Goal: Information Seeking & Learning: Learn about a topic

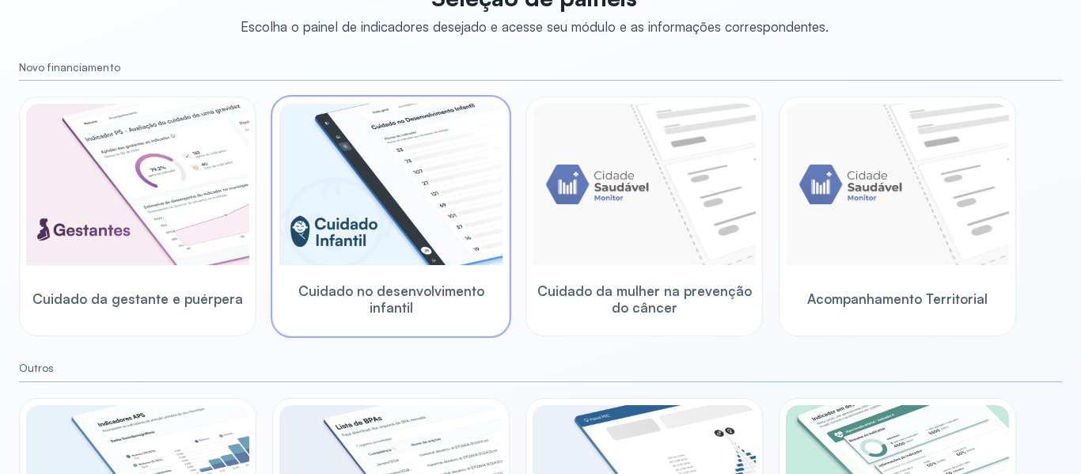
scroll to position [158, 0]
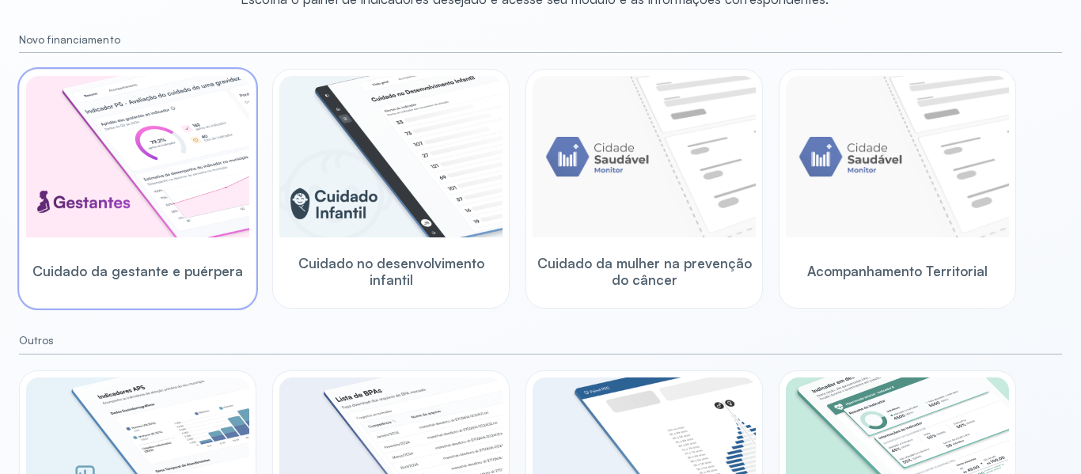
click at [138, 213] on img at bounding box center [137, 156] width 223 height 161
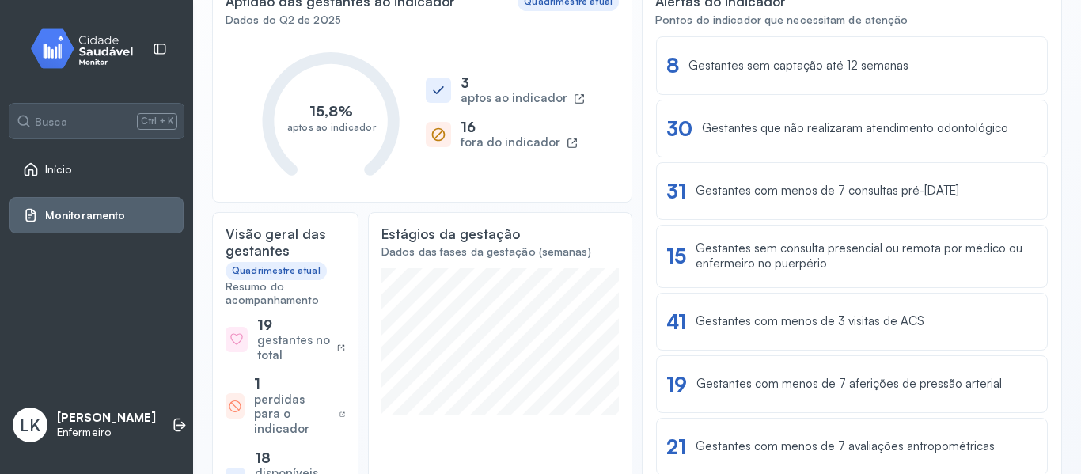
scroll to position [79, 0]
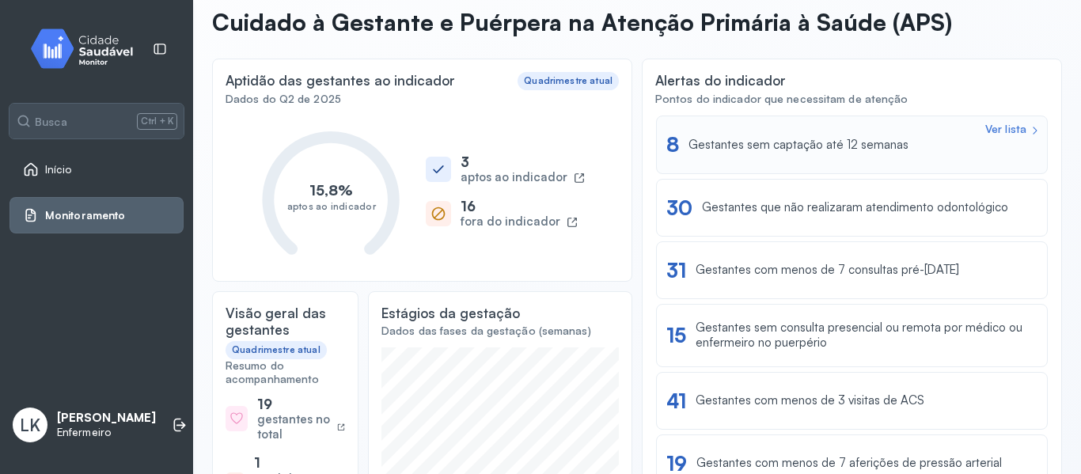
click at [771, 146] on div "Gestantes sem captação até 12 semanas" at bounding box center [799, 145] width 220 height 15
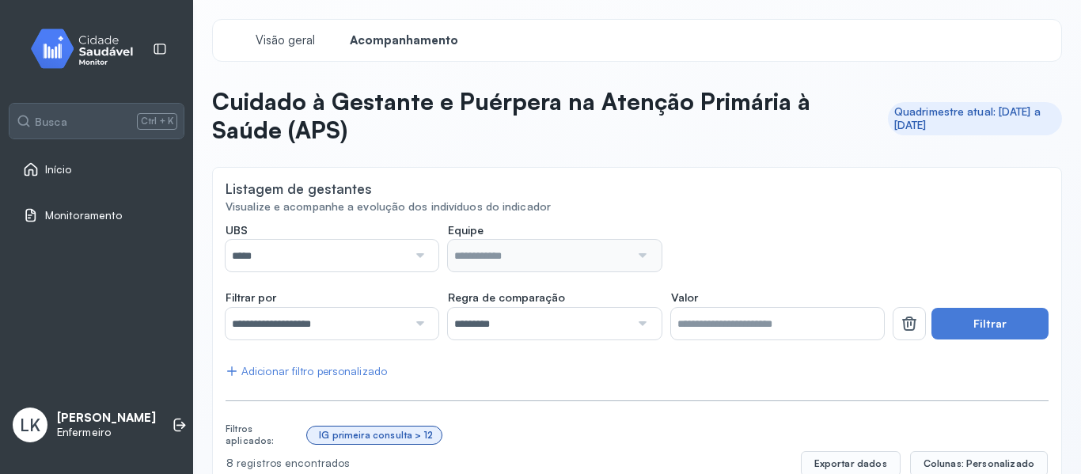
click at [304, 241] on input "*****" at bounding box center [317, 256] width 182 height 32
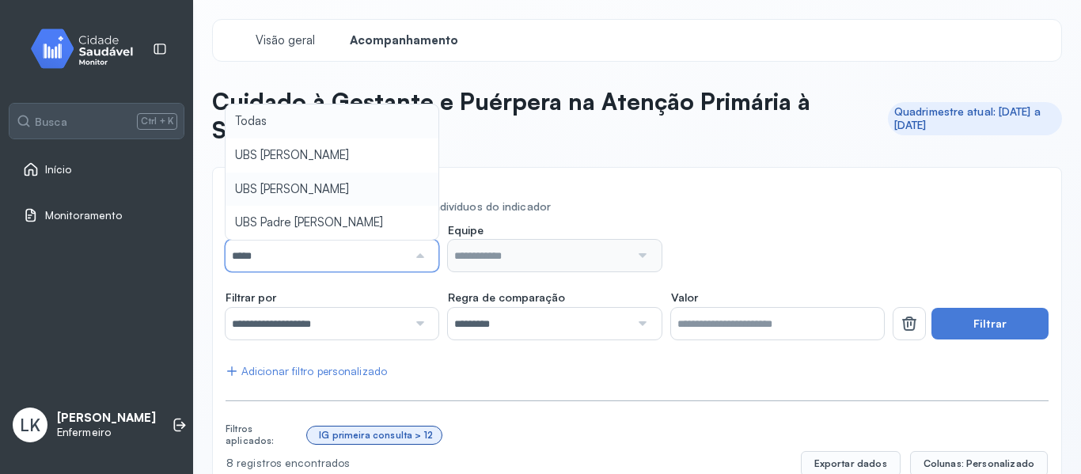
type input "*****"
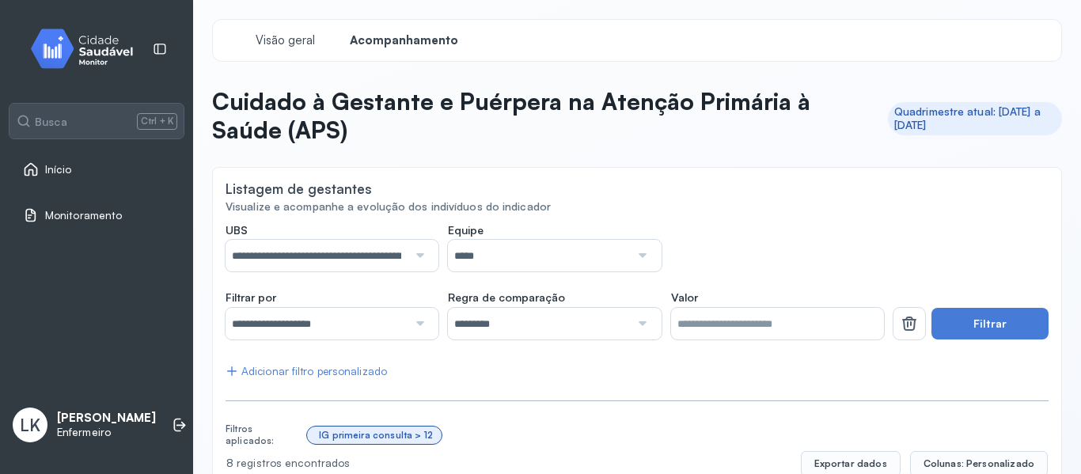
click at [632, 261] on div at bounding box center [640, 256] width 21 height 32
click at [962, 311] on button "Filtrar" at bounding box center [990, 324] width 117 height 32
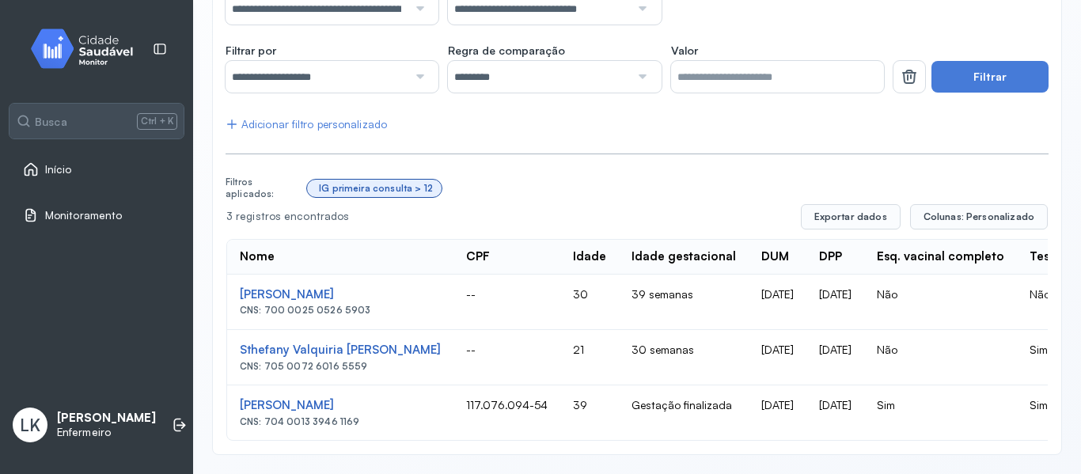
scroll to position [259, 0]
drag, startPoint x: 256, startPoint y: 278, endPoint x: 220, endPoint y: 275, distance: 35.8
click at [220, 275] on div "**********" at bounding box center [637, 188] width 850 height 536
drag, startPoint x: 233, startPoint y: 279, endPoint x: 380, endPoint y: 282, distance: 146.4
click at [380, 282] on td "[PERSON_NAME] CNS: 700 0025 0526 5903" at bounding box center [340, 302] width 226 height 55
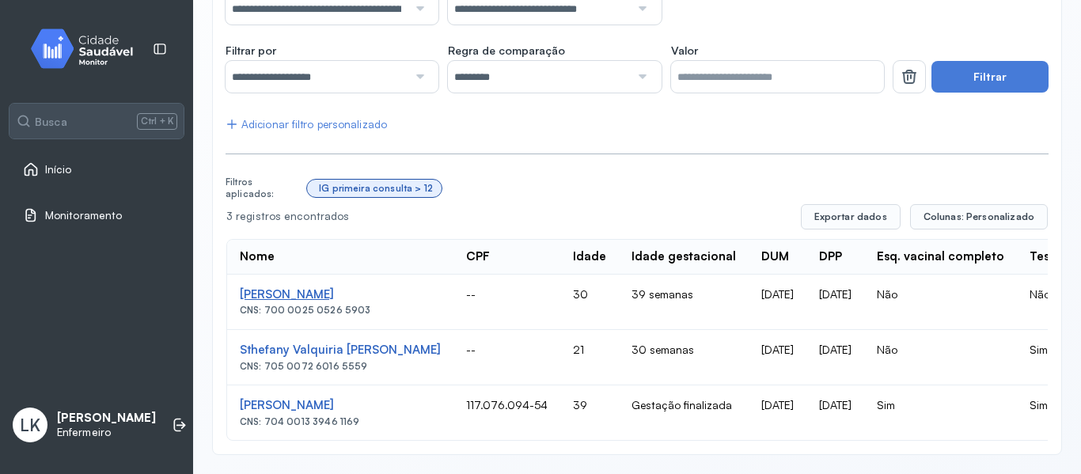
copy div "[PERSON_NAME]"
click at [749, 240] on th "Idade gestacional" at bounding box center [778, 257] width 58 height 35
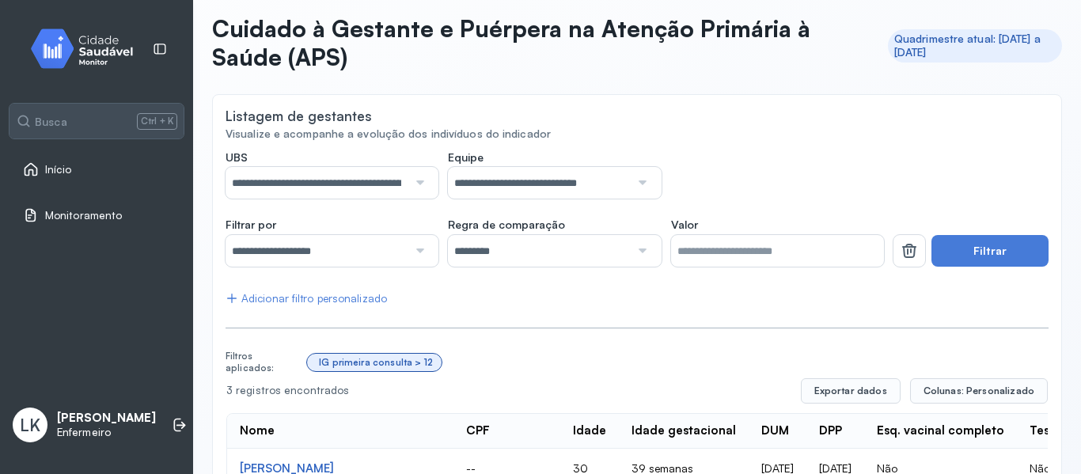
scroll to position [101, 0]
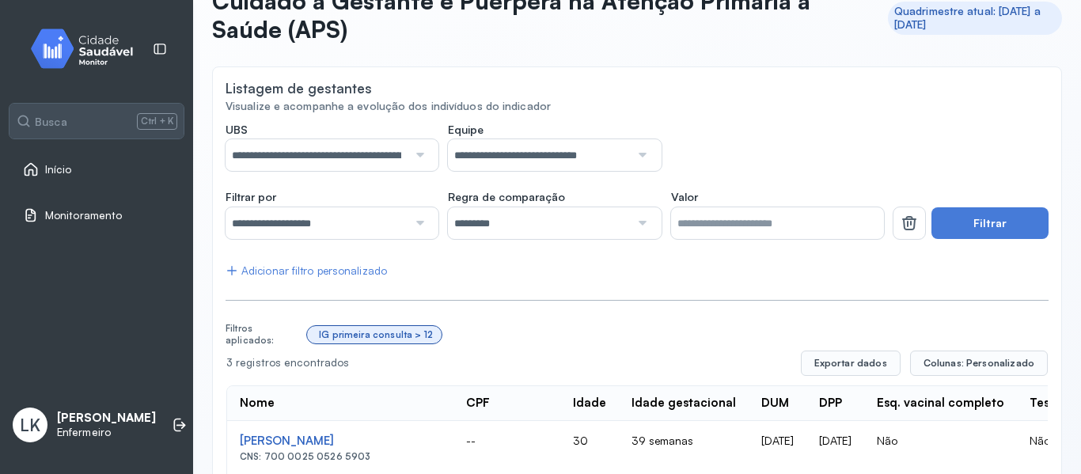
click at [102, 209] on span "Monitoramento" at bounding box center [83, 215] width 77 height 13
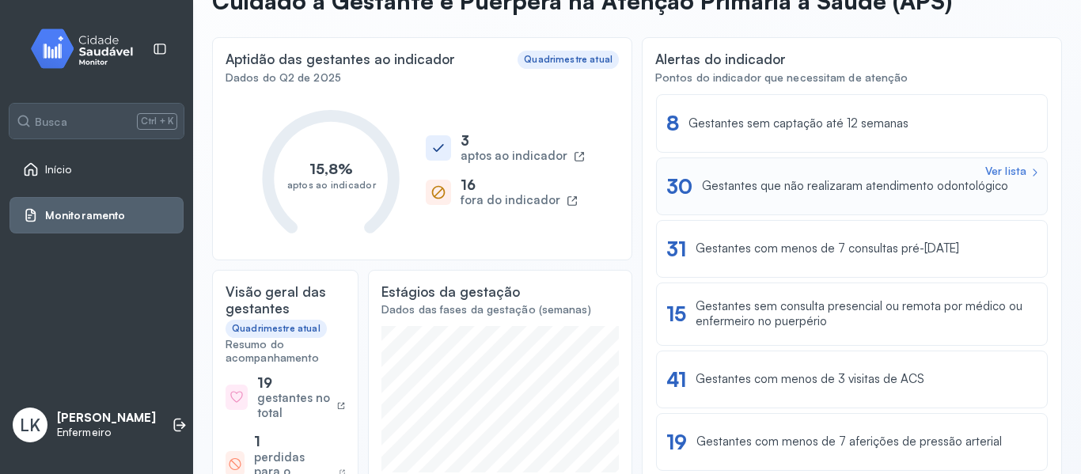
click at [832, 183] on div "Gestantes que não realizaram atendimento odontológico" at bounding box center [855, 186] width 306 height 15
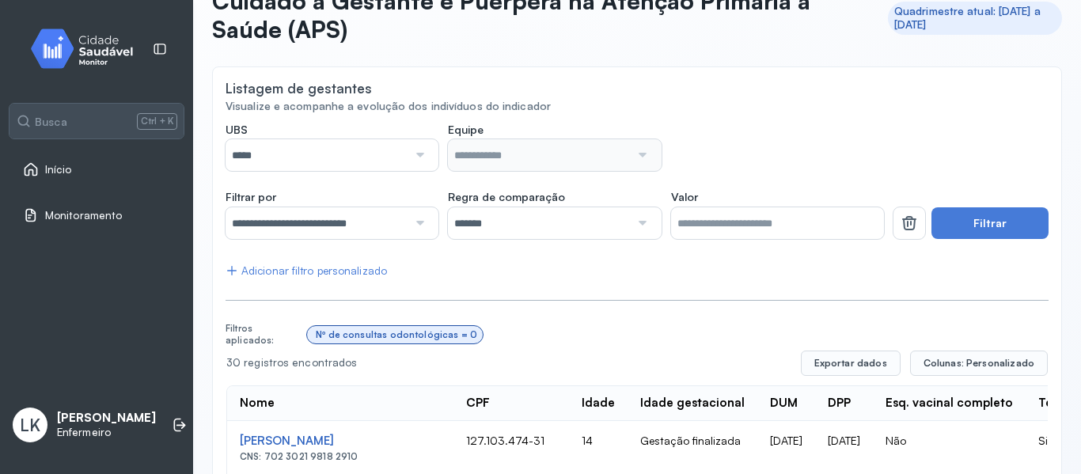
click at [426, 158] on div at bounding box center [418, 155] width 21 height 32
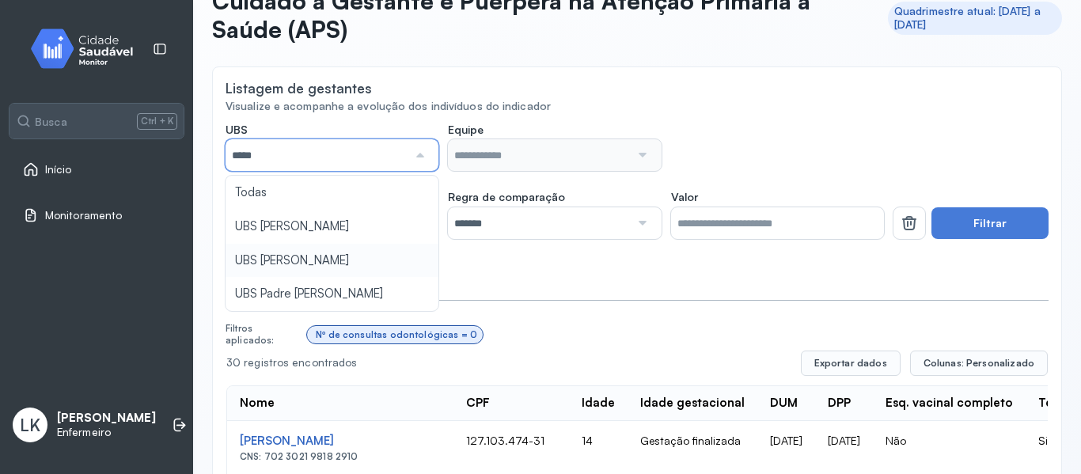
type input "*****"
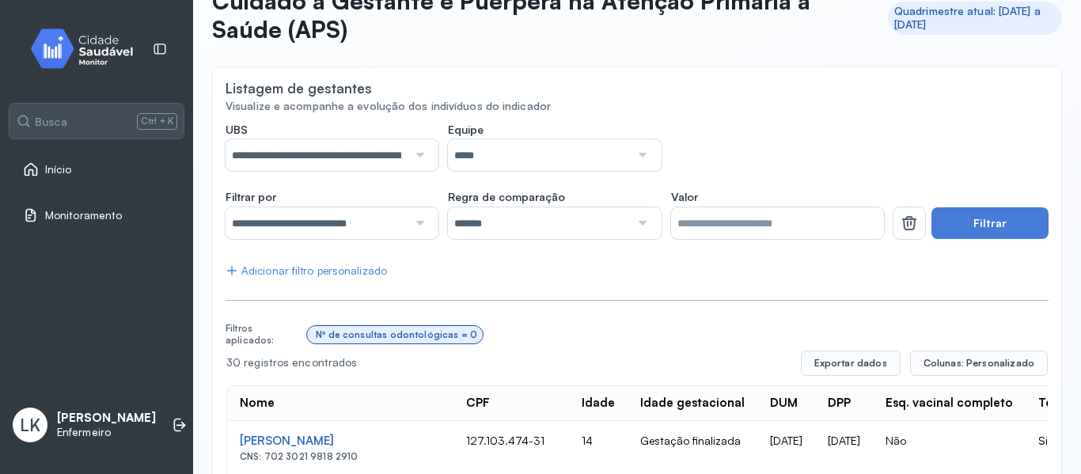
click at [630, 160] on div at bounding box center [640, 155] width 21 height 32
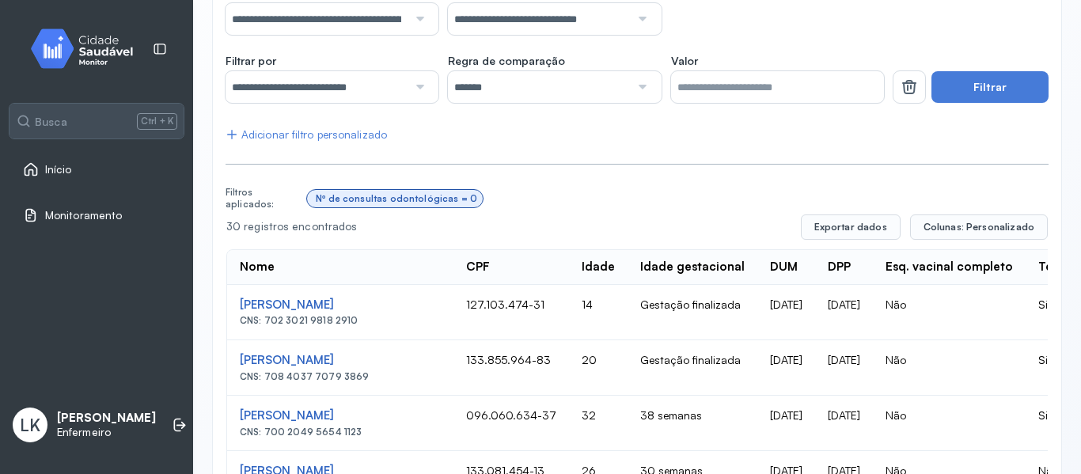
scroll to position [259, 0]
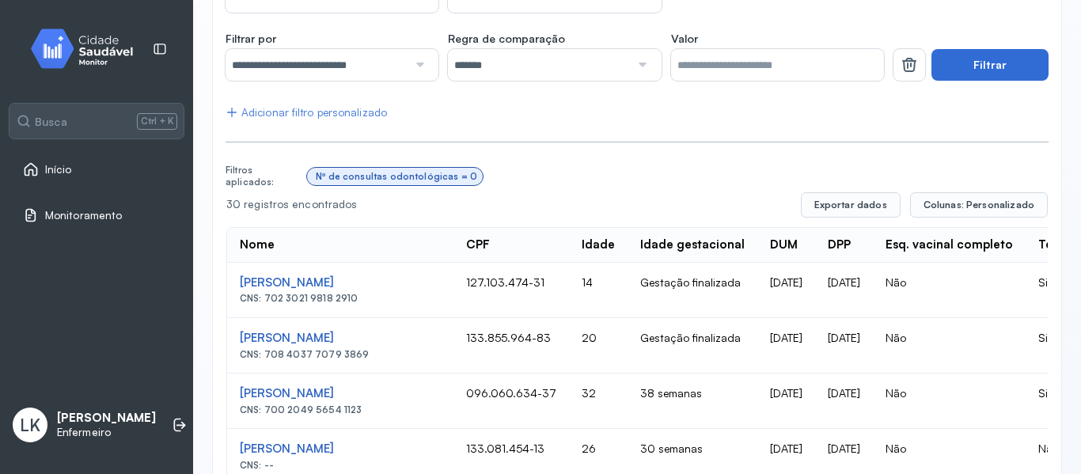
click at [987, 64] on button "Filtrar" at bounding box center [990, 65] width 117 height 32
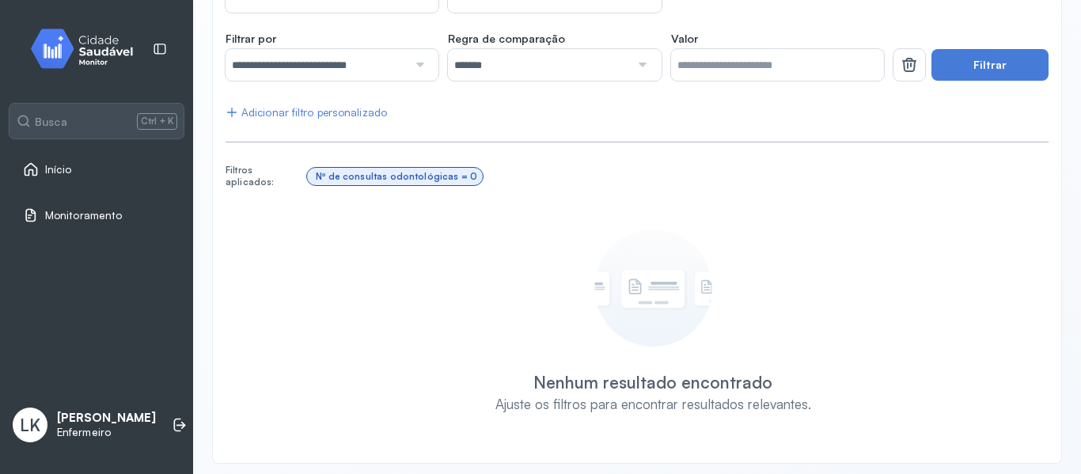
scroll to position [101, 0]
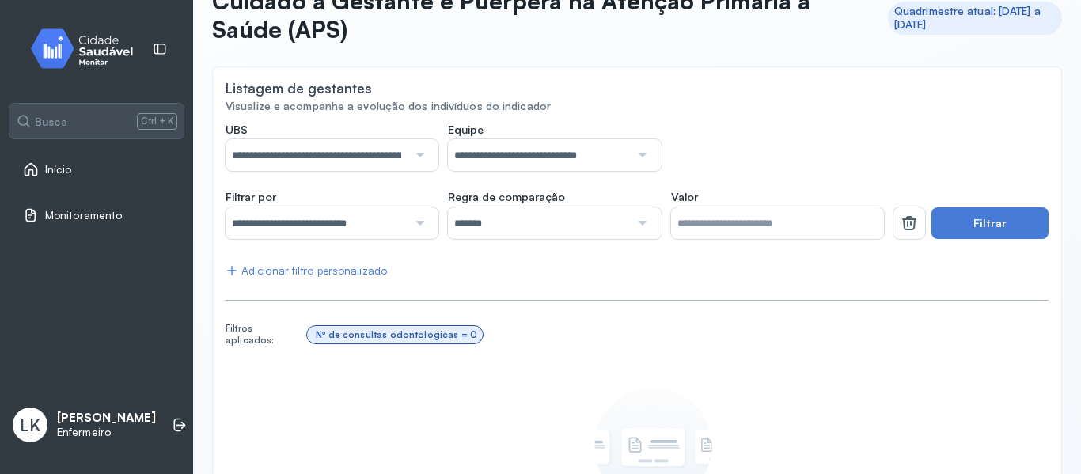
click at [605, 154] on input "**********" at bounding box center [539, 155] width 182 height 32
click at [594, 230] on div "**********" at bounding box center [637, 366] width 823 height 487
click at [990, 219] on button "Filtrar" at bounding box center [990, 223] width 117 height 32
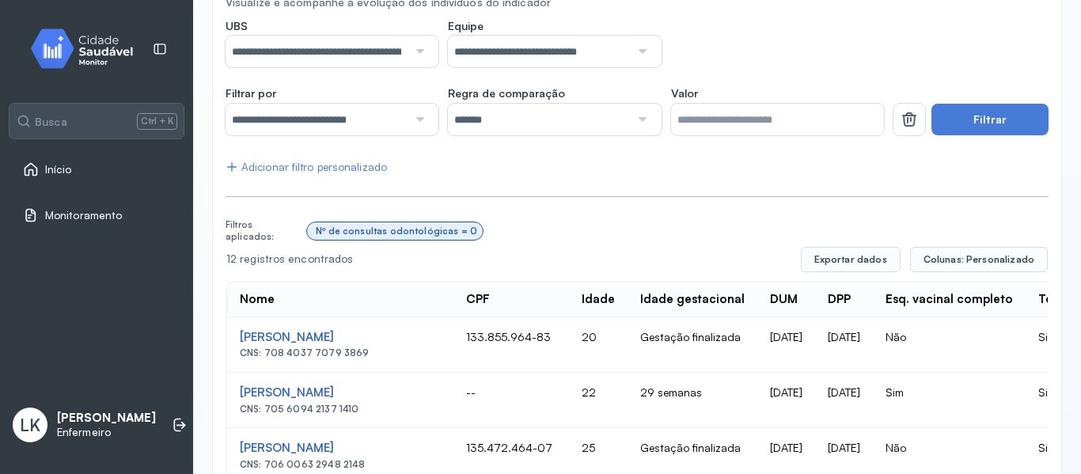
scroll to position [125, 0]
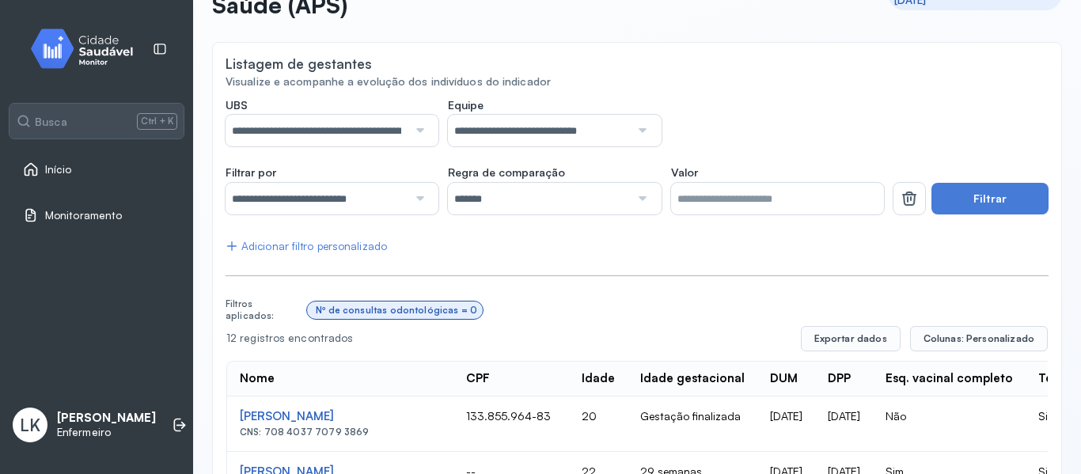
click at [102, 176] on link "Início" at bounding box center [96, 169] width 147 height 16
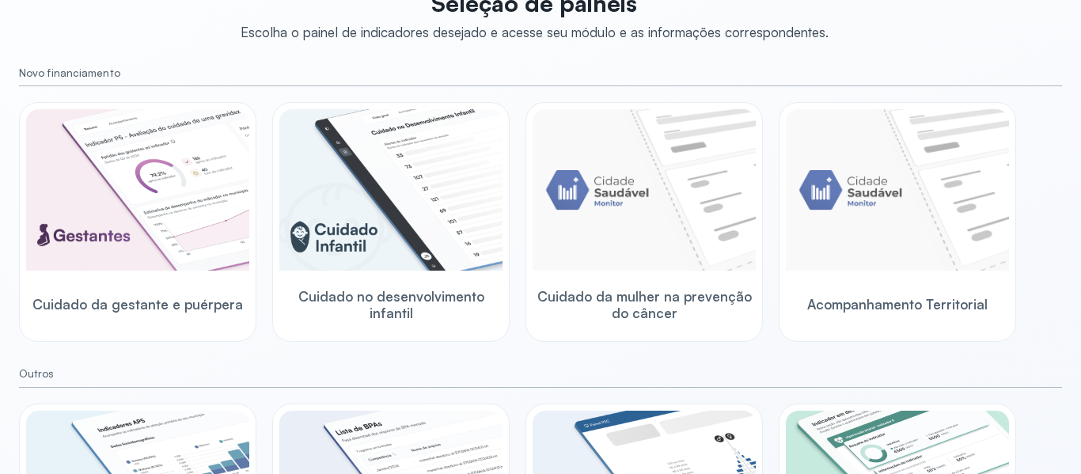
scroll to position [283, 0]
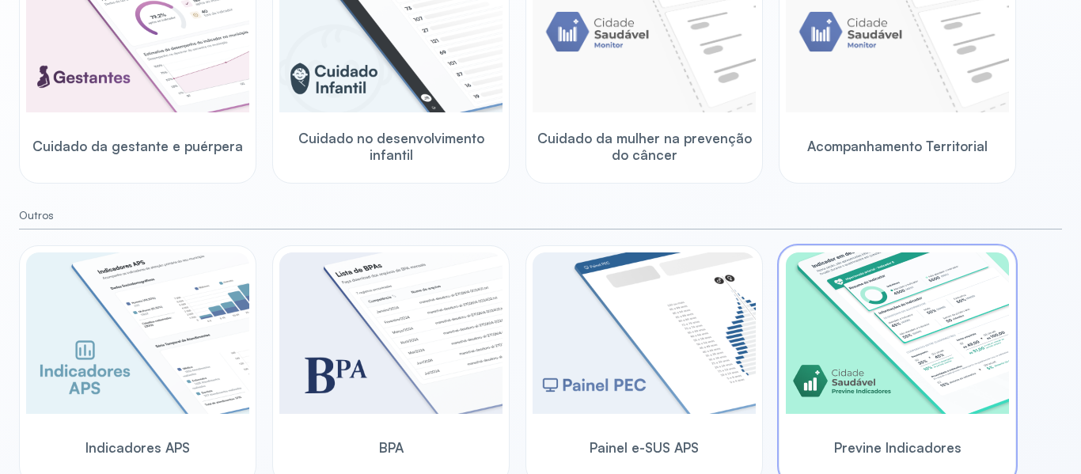
click at [833, 328] on img at bounding box center [897, 332] width 223 height 161
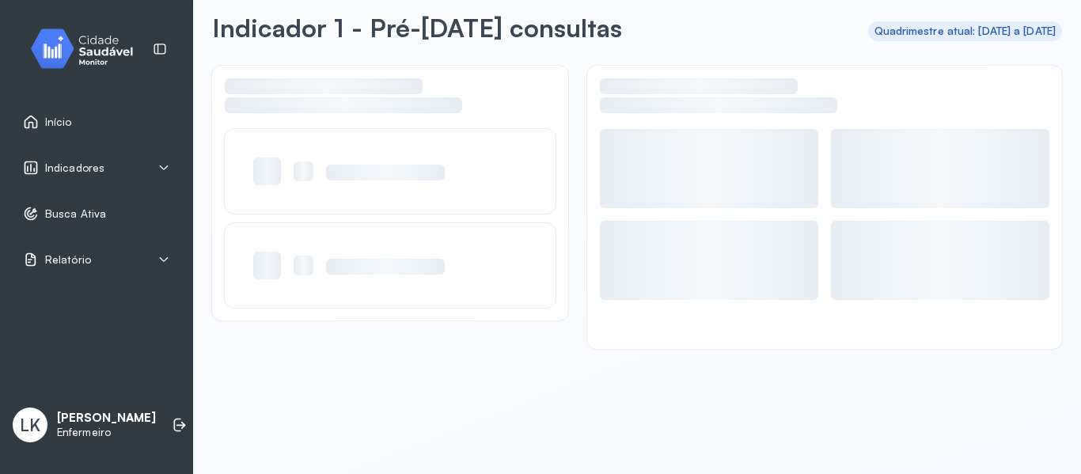
scroll to position [71, 0]
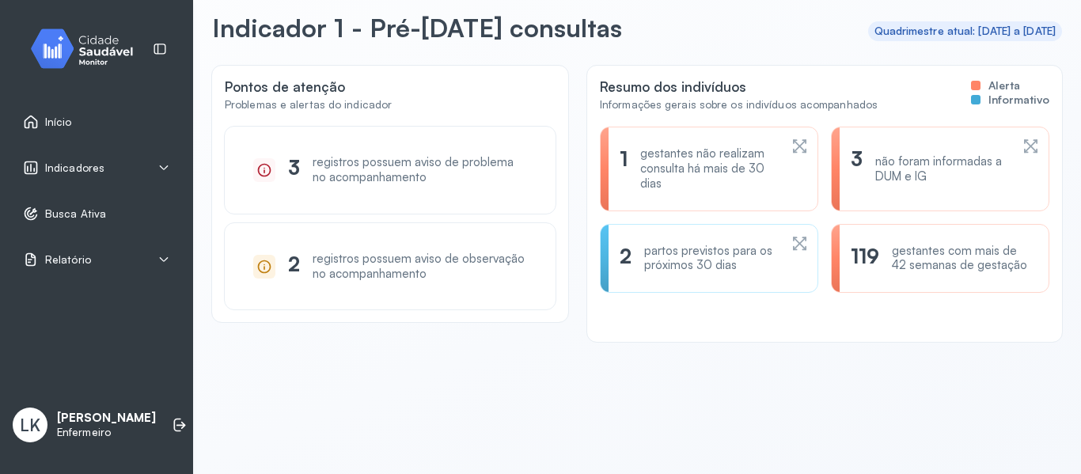
click at [899, 173] on div "não foram informadas a DUM e IG" at bounding box center [942, 169] width 135 height 30
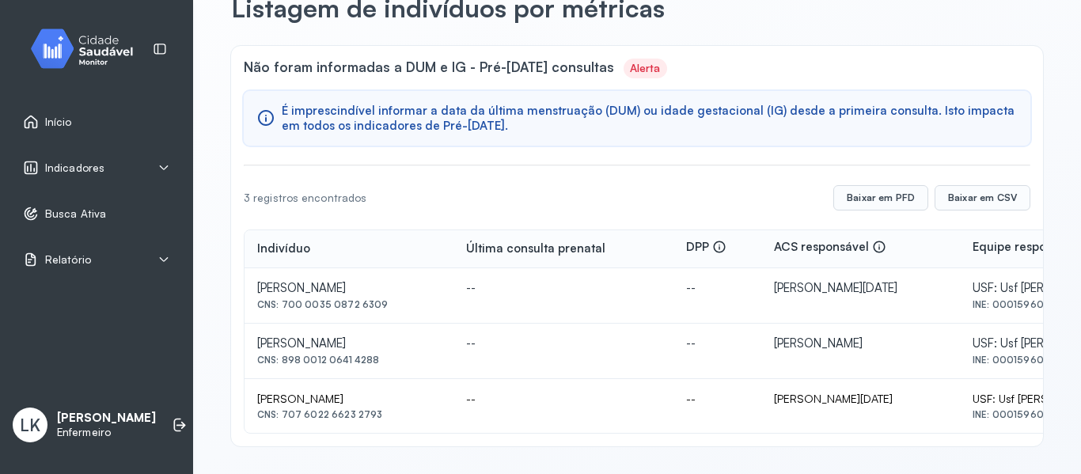
scroll to position [92, 0]
drag, startPoint x: 253, startPoint y: 284, endPoint x: 382, endPoint y: 294, distance: 129.4
click at [416, 287] on td "[PERSON_NAME] CNS: 700 0035 0872 6309" at bounding box center [349, 295] width 209 height 55
copy div "[PERSON_NAME]"
click at [268, 397] on div "[PERSON_NAME]" at bounding box center [349, 398] width 184 height 14
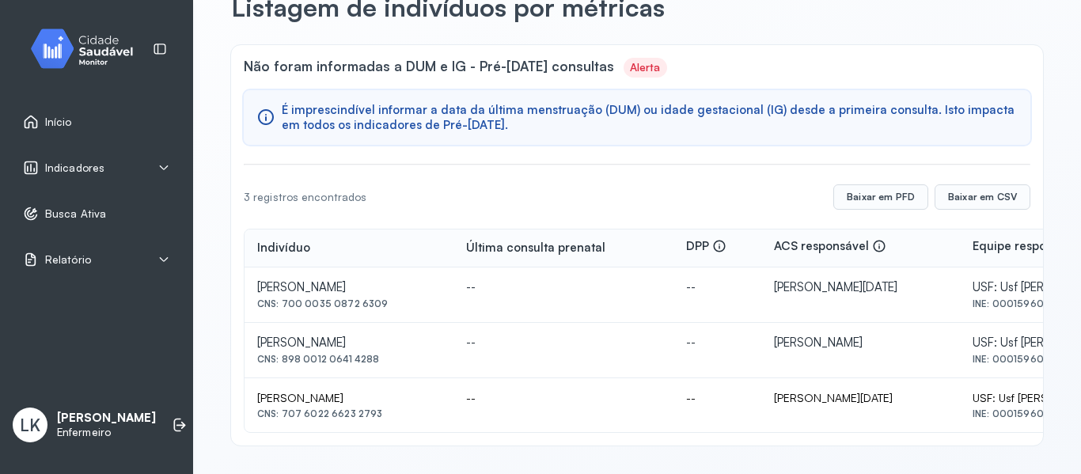
drag, startPoint x: 254, startPoint y: 395, endPoint x: 412, endPoint y: 403, distance: 157.7
click at [412, 403] on td "[PERSON_NAME] Sena CNS: 707 6022 6623 2793" at bounding box center [349, 405] width 209 height 54
copy div "[PERSON_NAME]"
drag, startPoint x: 74, startPoint y: 111, endPoint x: 73, endPoint y: 120, distance: 8.8
click at [74, 116] on div "Início" at bounding box center [96, 122] width 174 height 36
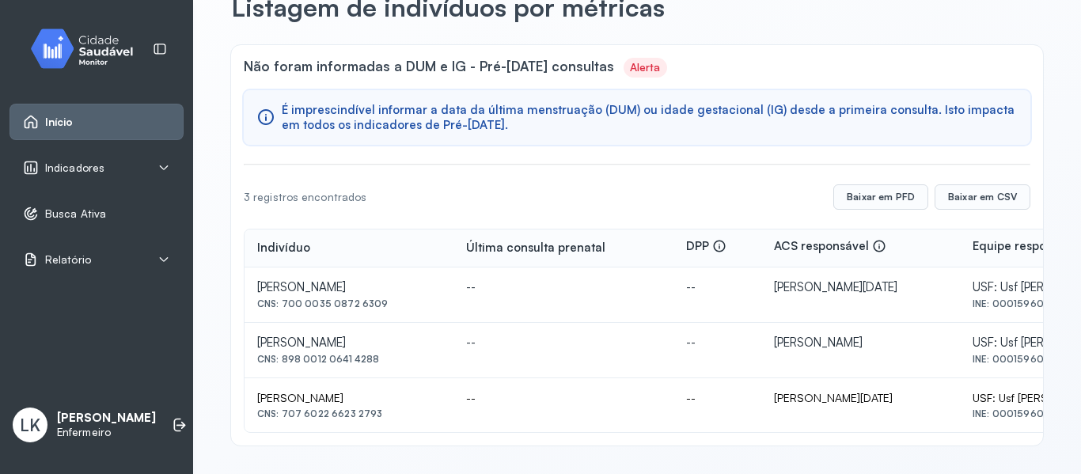
click at [90, 125] on link "Início" at bounding box center [96, 122] width 147 height 16
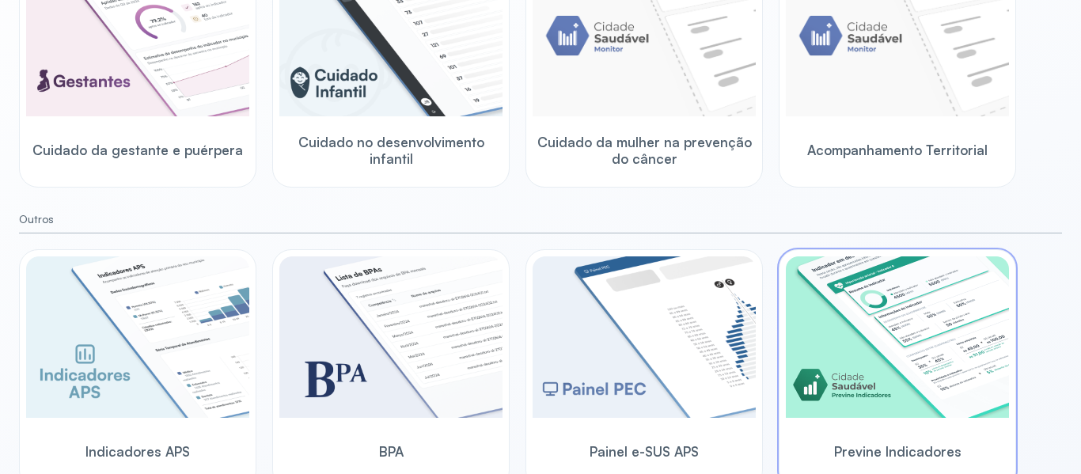
scroll to position [294, 0]
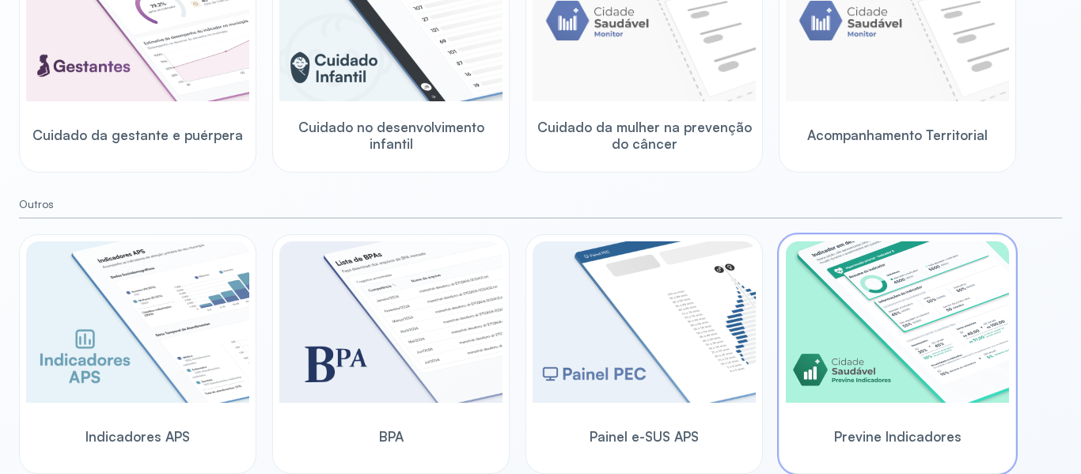
click at [908, 352] on img at bounding box center [897, 321] width 223 height 161
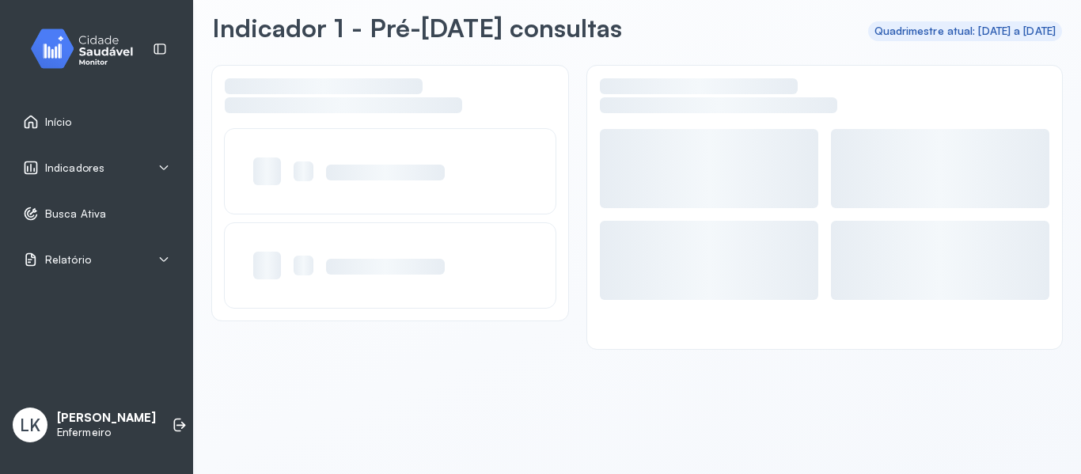
scroll to position [71, 0]
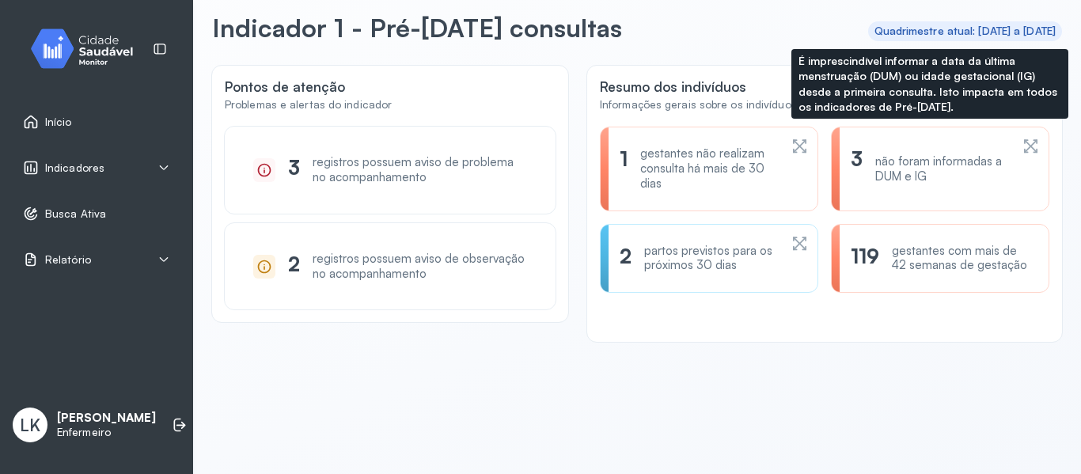
click at [933, 161] on div "não foram informadas a DUM e IG" at bounding box center [942, 169] width 135 height 30
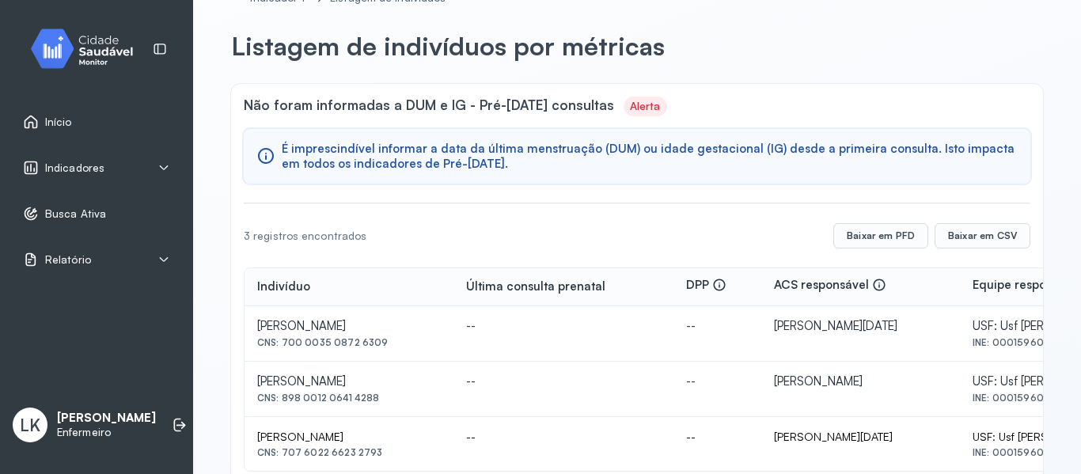
scroll to position [92, 0]
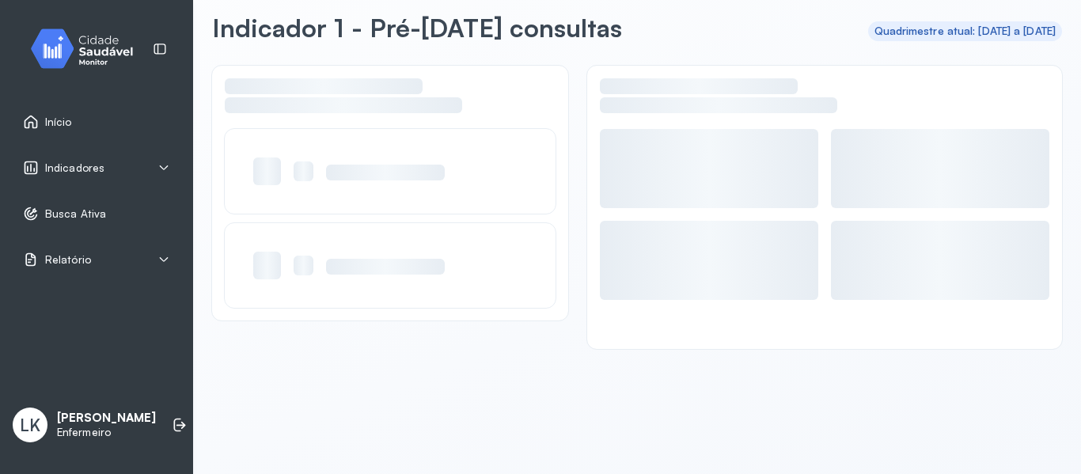
scroll to position [71, 0]
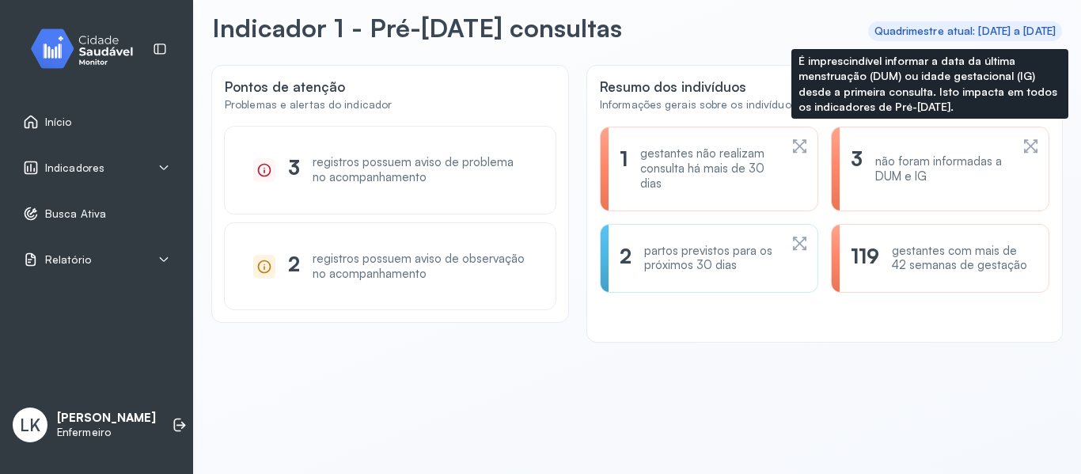
click at [955, 184] on div "não foram informadas a DUM e IG" at bounding box center [942, 169] width 135 height 30
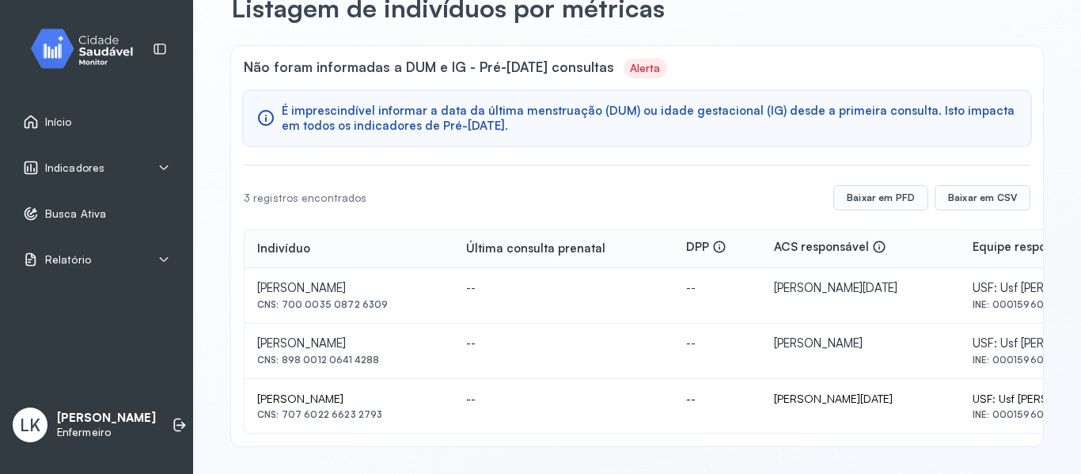
scroll to position [92, 0]
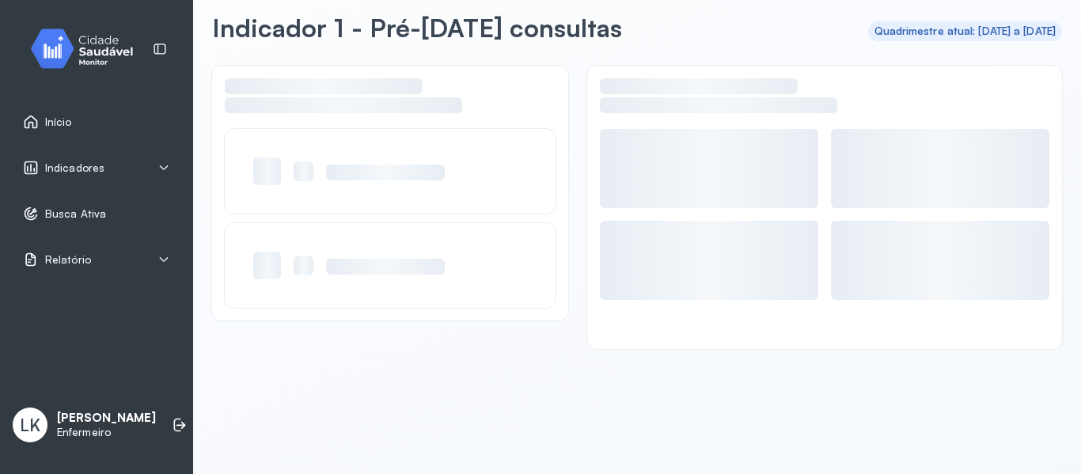
scroll to position [71, 0]
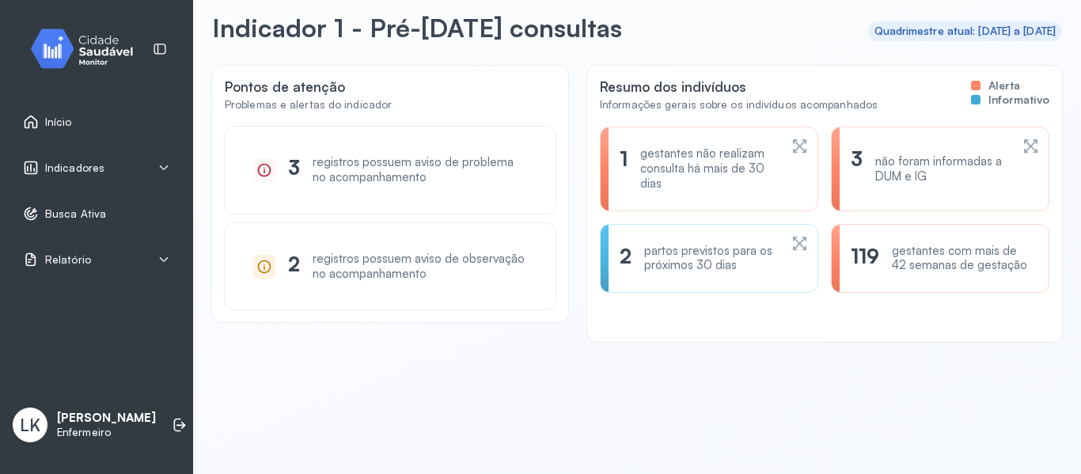
click at [63, 130] on div "Início" at bounding box center [47, 122] width 49 height 16
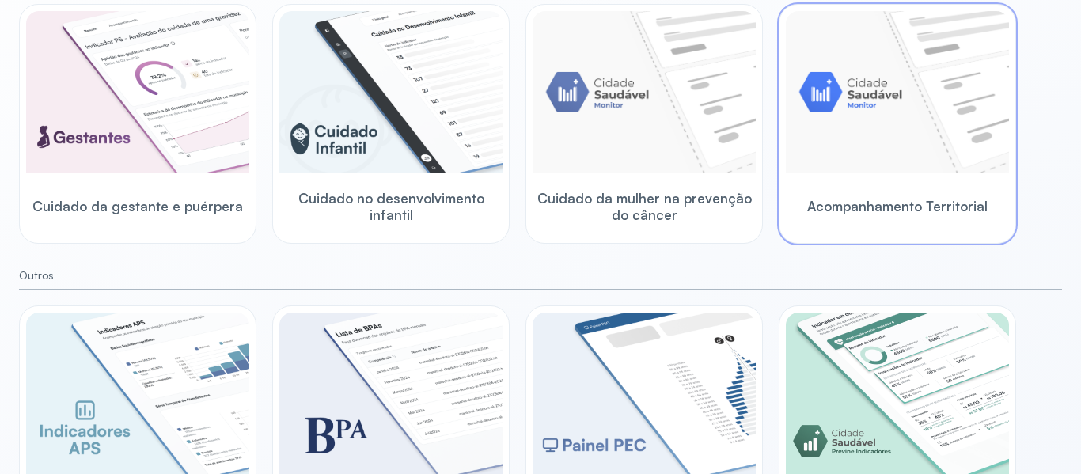
scroll to position [294, 0]
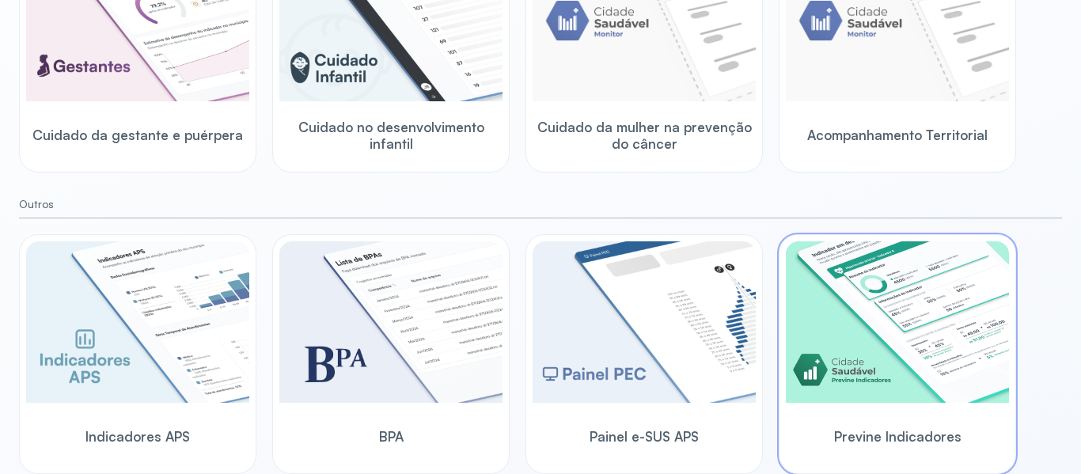
click at [893, 309] on img at bounding box center [897, 321] width 223 height 161
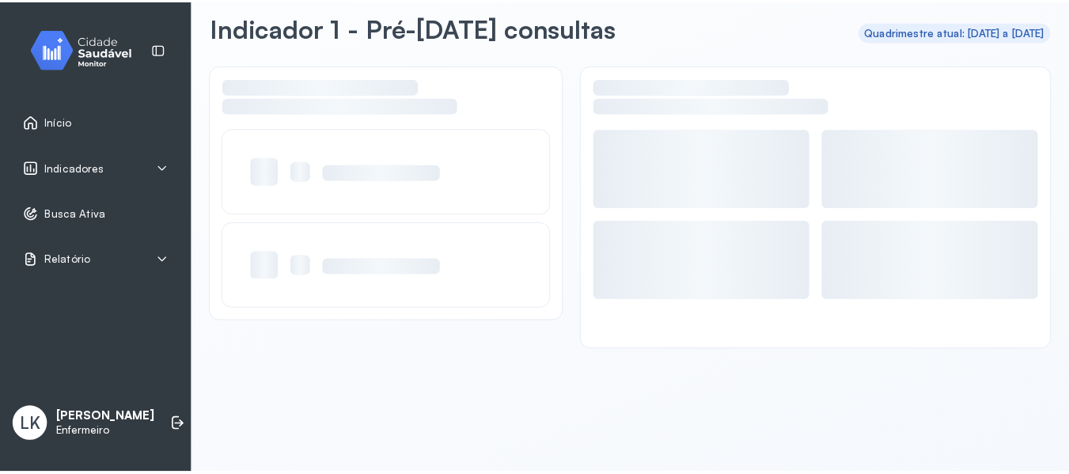
scroll to position [71, 0]
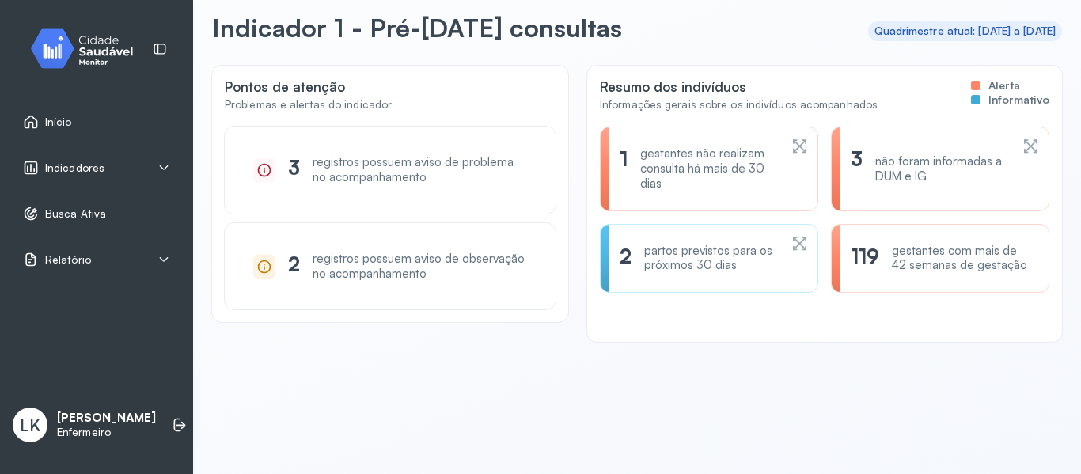
click at [136, 163] on div "Indicadores" at bounding box center [96, 168] width 147 height 16
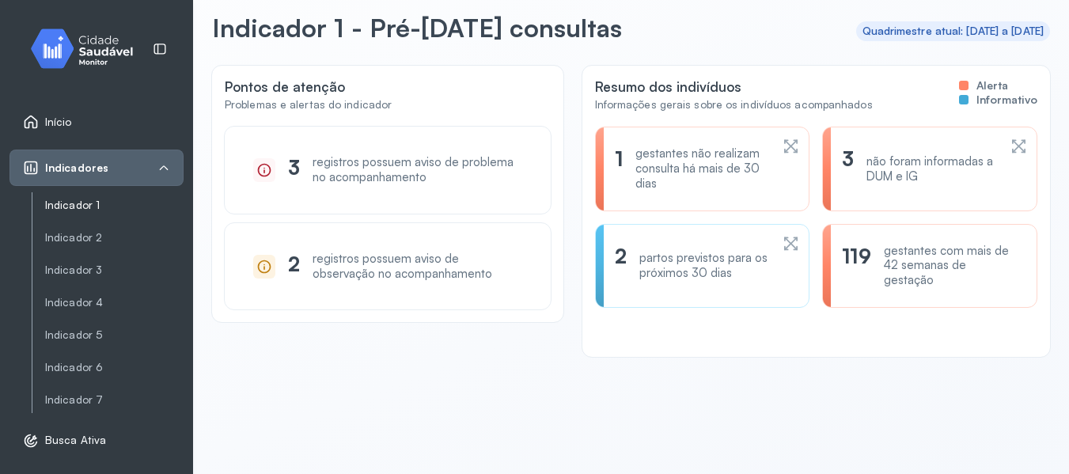
click at [97, 203] on link "Indicador 1" at bounding box center [114, 205] width 139 height 13
click at [89, 207] on link "Indicador 1" at bounding box center [114, 205] width 139 height 13
click at [55, 207] on link "Indicador 1" at bounding box center [114, 205] width 139 height 13
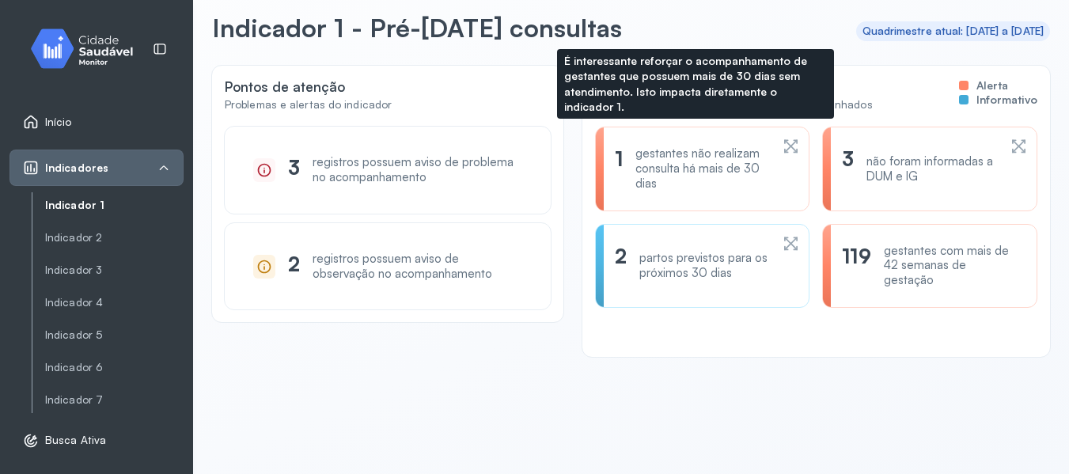
click at [739, 169] on div "gestantes não realizam consulta há mais de 30 dias" at bounding box center [703, 168] width 135 height 44
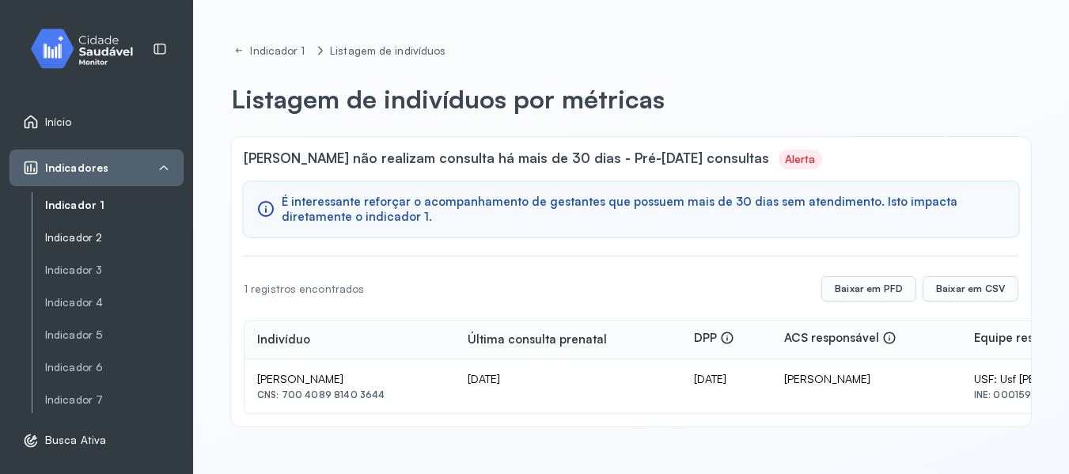
click at [101, 232] on link "Indicador 2" at bounding box center [114, 237] width 139 height 13
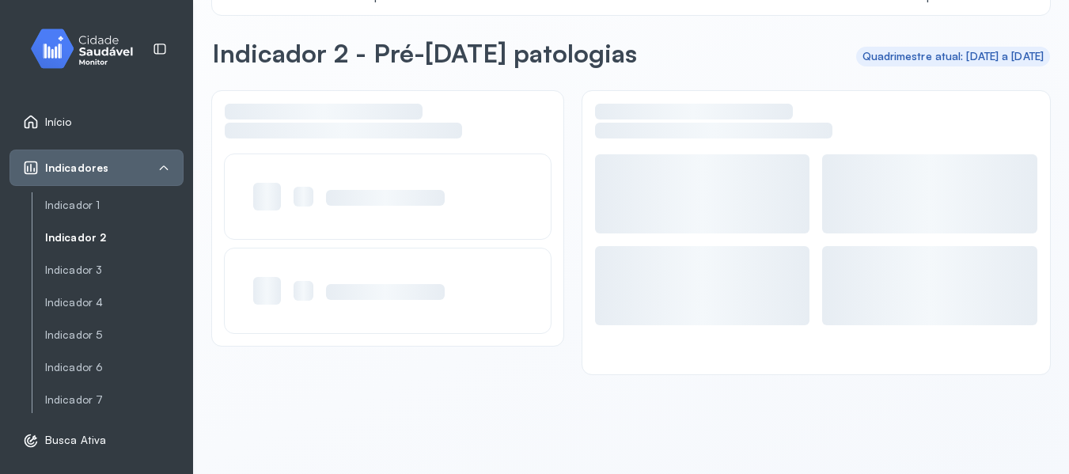
scroll to position [71, 0]
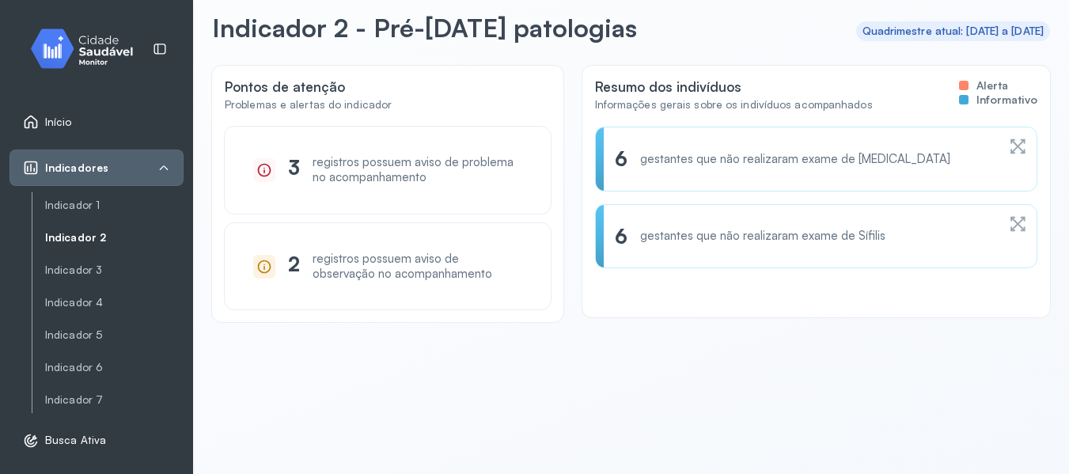
click at [693, 204] on div "6 gestantes que não realizaram exame de [MEDICAL_DATA]" at bounding box center [816, 236] width 442 height 64
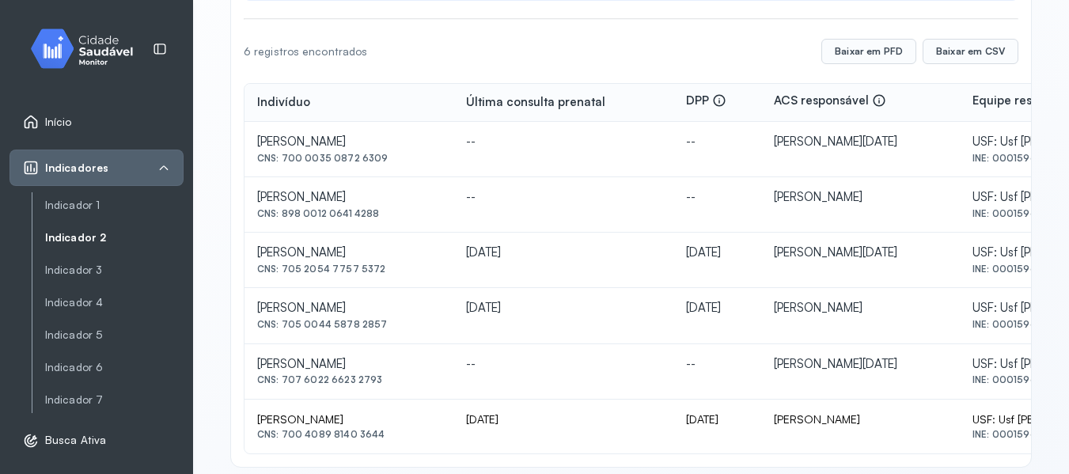
scroll to position [259, 0]
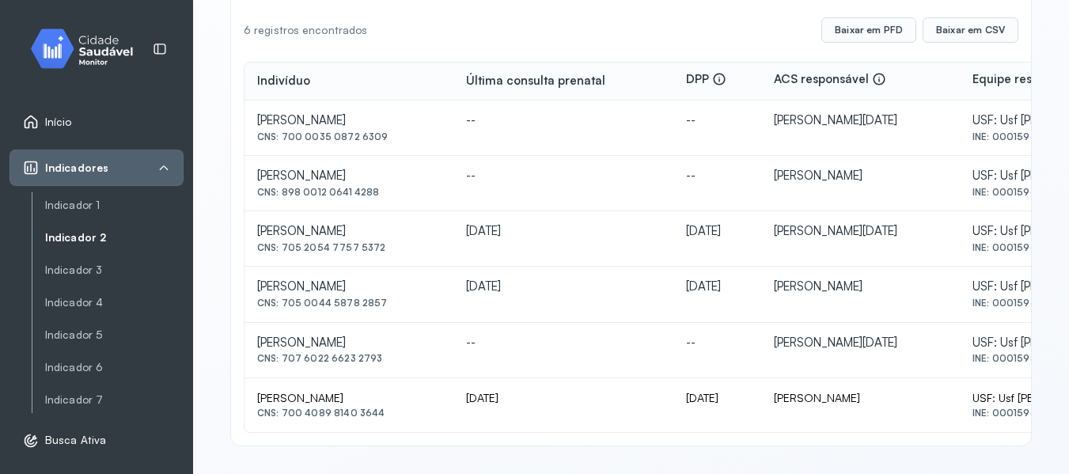
drag, startPoint x: 256, startPoint y: 344, endPoint x: 435, endPoint y: 345, distance: 178.9
click at [435, 345] on td "[PERSON_NAME] Sena CNS: 707 6022 6623 2793" at bounding box center [349, 350] width 209 height 55
drag, startPoint x: 389, startPoint y: 337, endPoint x: 454, endPoint y: 438, distance: 119.2
click at [454, 438] on div "Gestantes que não realizaram exame de [MEDICAL_DATA] - Pré-[DATE] patologias In…" at bounding box center [631, 161] width 800 height 567
click at [93, 269] on link "Indicador 3" at bounding box center [114, 270] width 139 height 13
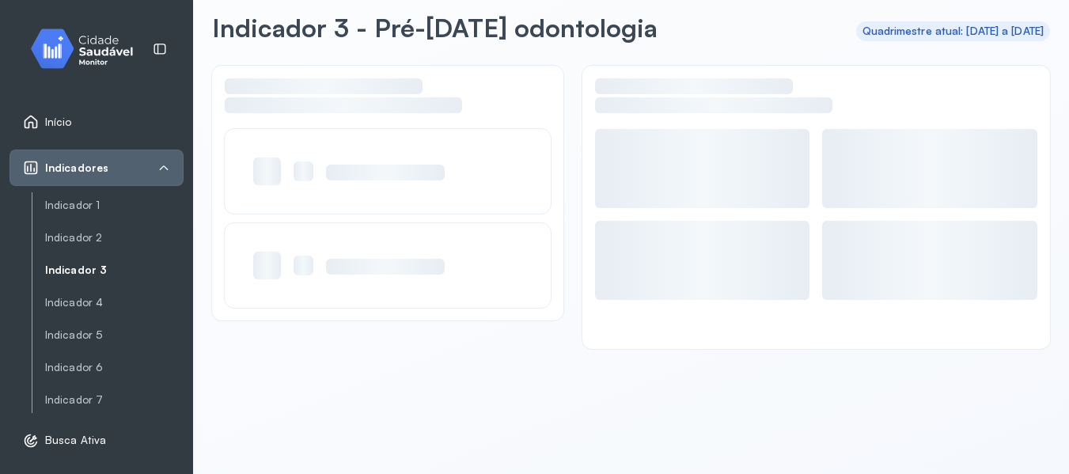
scroll to position [71, 0]
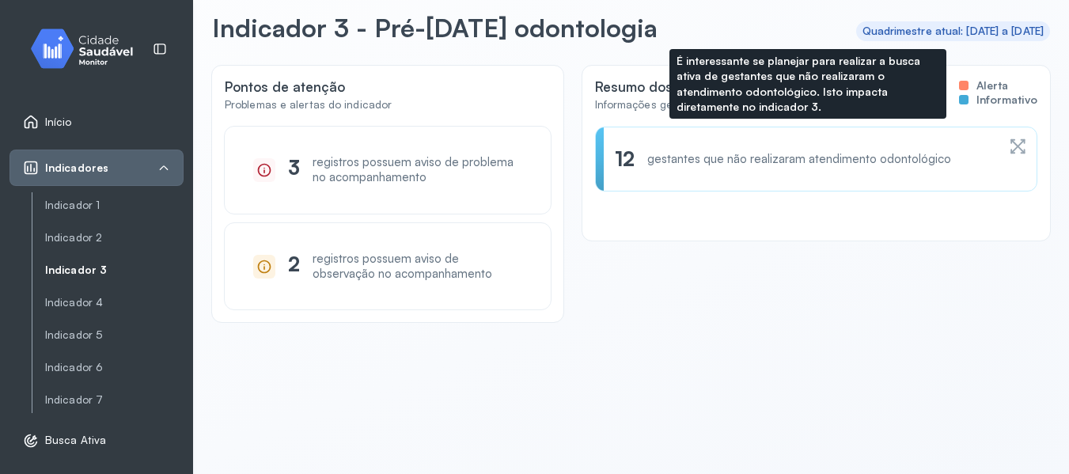
click at [691, 167] on div "12 gestantes que não realizaram atendimento odontológico" at bounding box center [806, 158] width 382 height 25
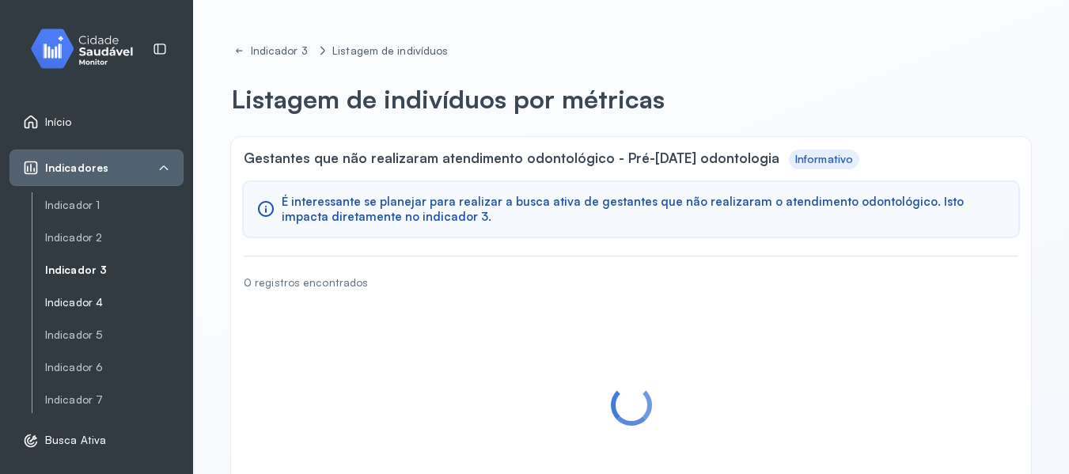
click at [100, 302] on link "Indicador 4" at bounding box center [114, 302] width 139 height 13
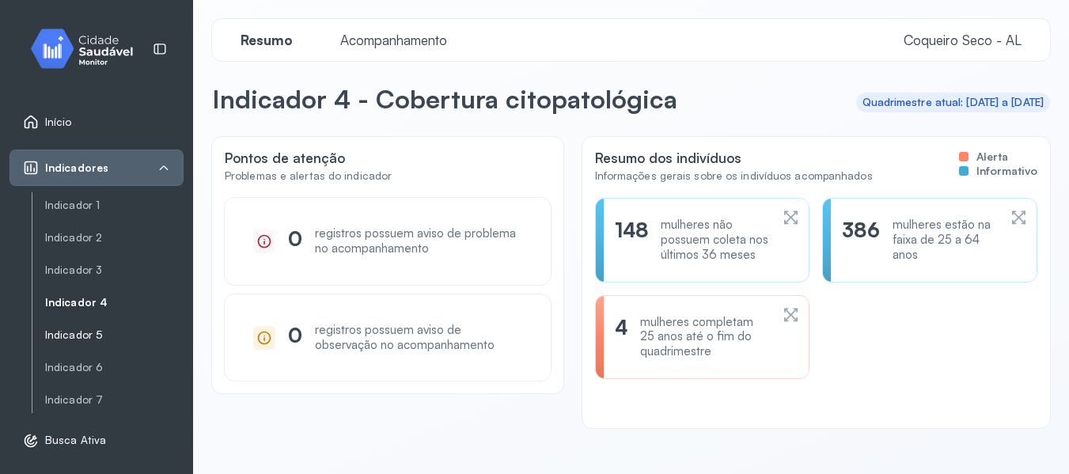
click at [84, 328] on link "Indicador 5" at bounding box center [114, 334] width 139 height 13
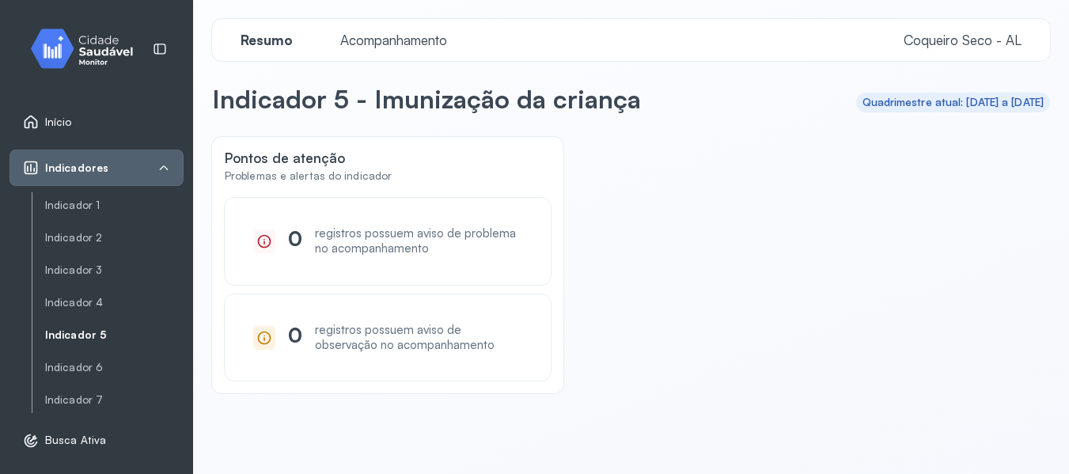
scroll to position [71, 0]
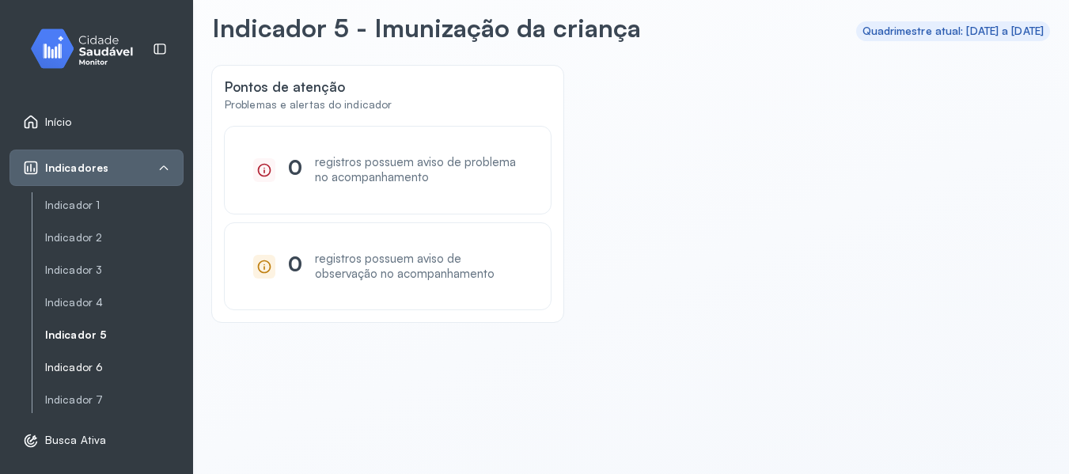
click at [93, 390] on link "Indicador 6" at bounding box center [114, 400] width 139 height 20
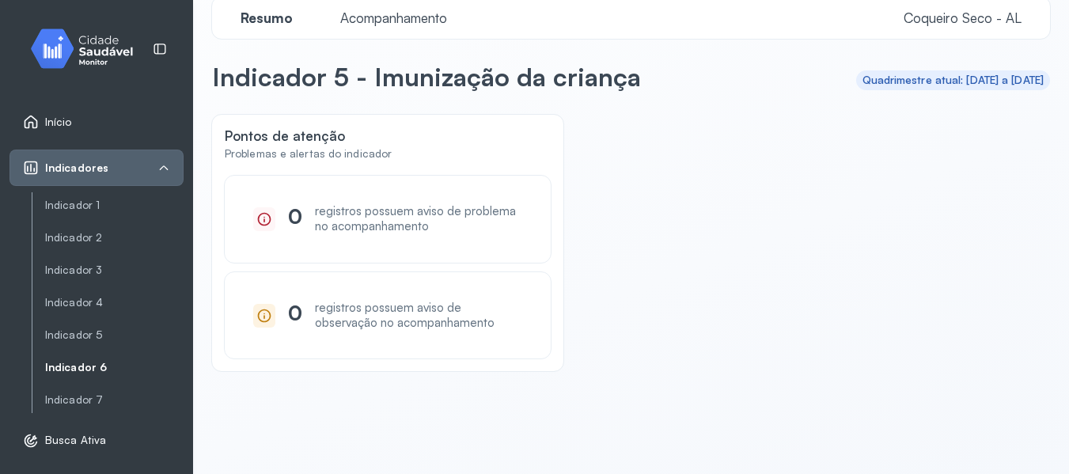
scroll to position [0, 0]
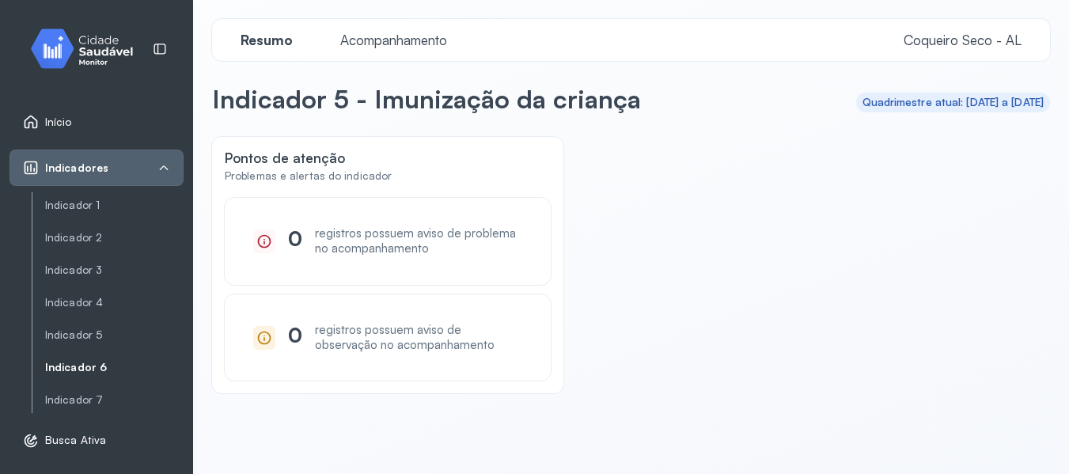
click at [82, 368] on link "Indicador 6" at bounding box center [114, 367] width 139 height 13
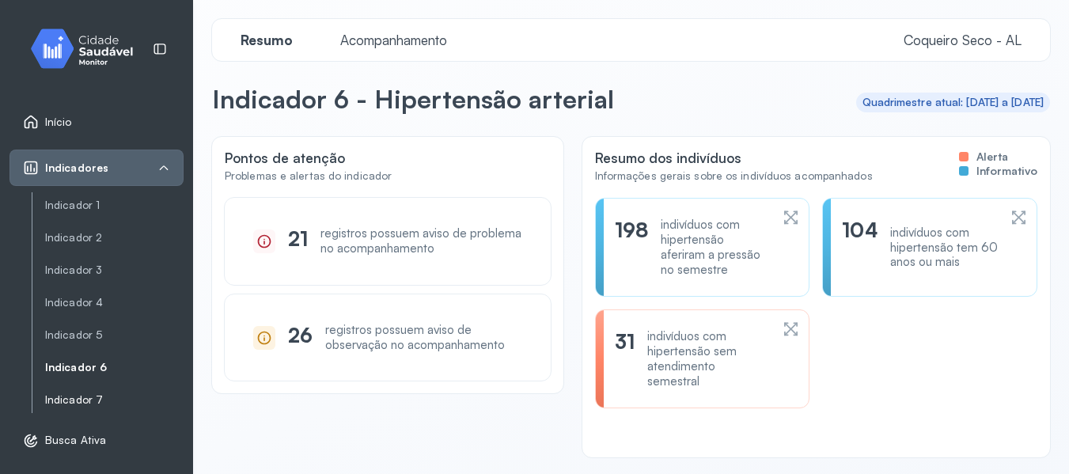
click at [95, 400] on link "Indicador 7" at bounding box center [114, 399] width 139 height 13
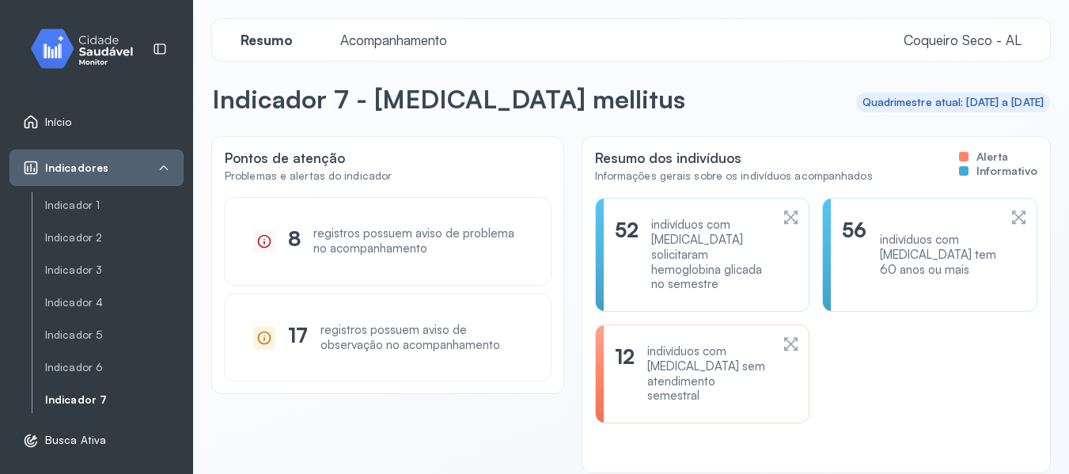
click at [345, 245] on div "registros possuem aviso de problema no acompanhamento" at bounding box center [417, 241] width 208 height 30
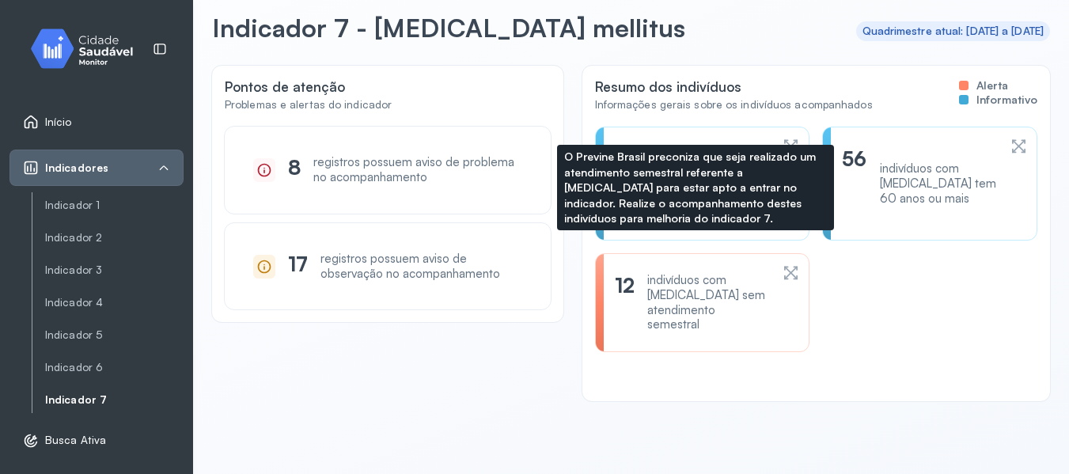
click at [653, 304] on div "indivíduos com [MEDICAL_DATA] sem atendimento semestral" at bounding box center [708, 302] width 123 height 59
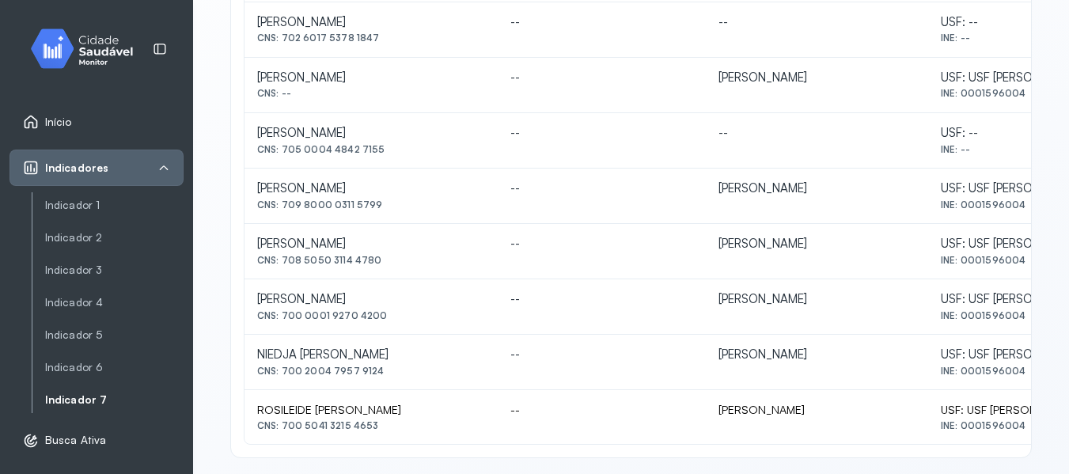
scroll to position [591, 0]
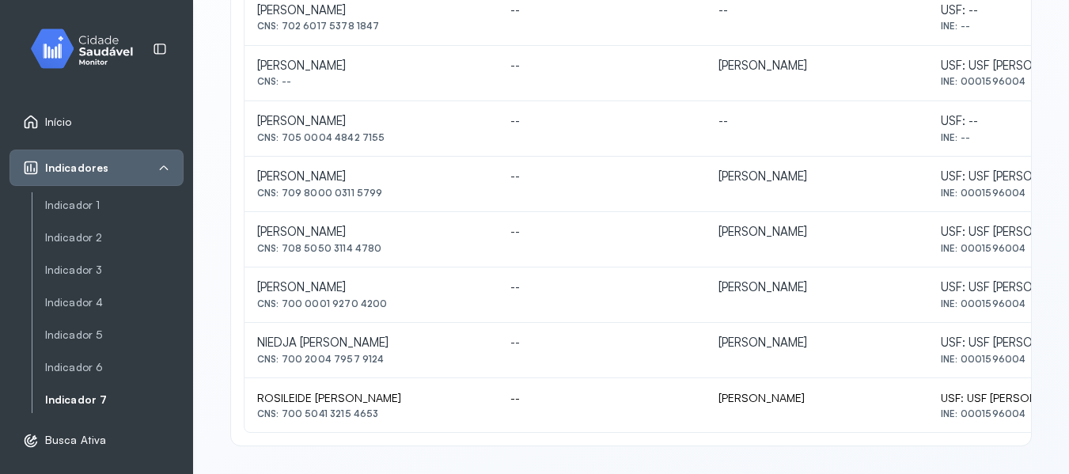
click at [103, 390] on link "Indicador 7" at bounding box center [114, 400] width 139 height 20
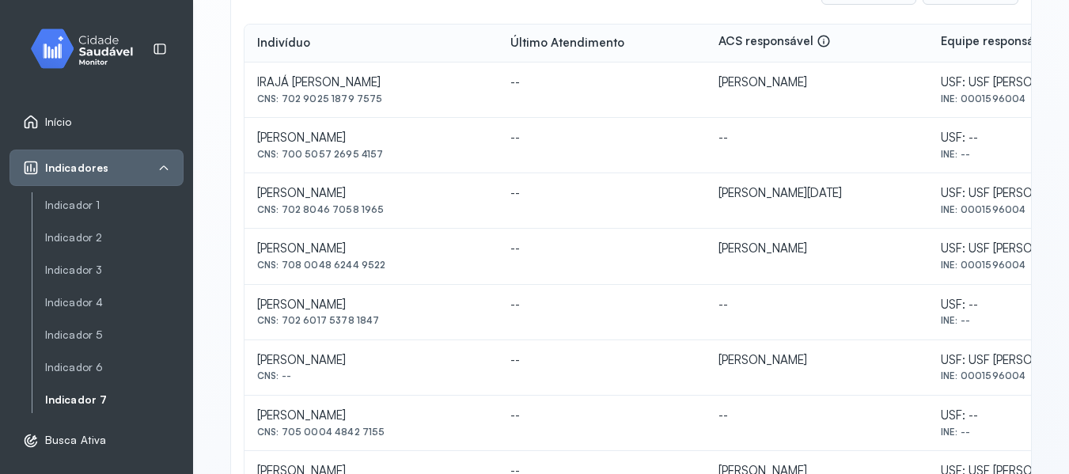
scroll to position [275, 0]
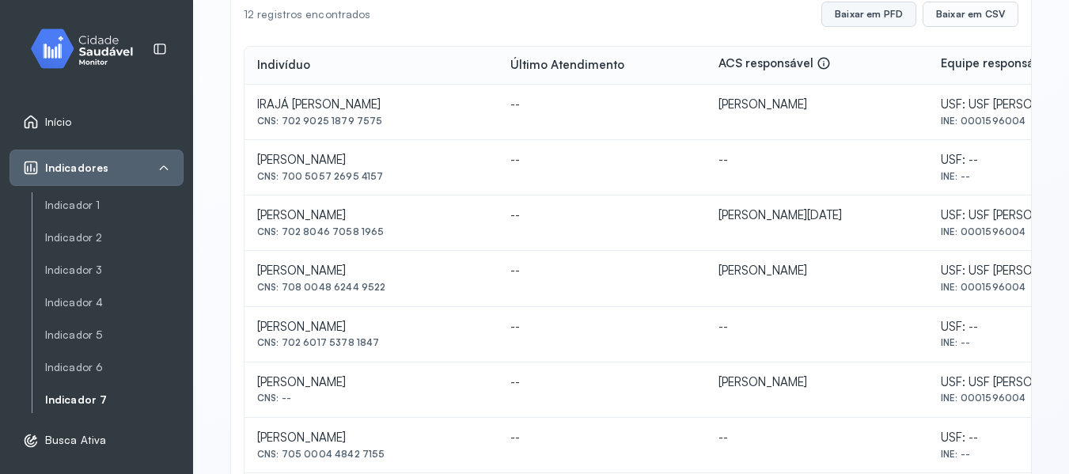
click at [852, 15] on button "Baixar em PFD" at bounding box center [869, 14] width 95 height 25
click at [44, 215] on div "Indicador 1 Indicador 2 Indicador 3 Indicador 4 Indicador 5 Indicador 6 Indicad…" at bounding box center [108, 302] width 152 height 220
click at [63, 203] on link "Indicador 1" at bounding box center [114, 205] width 139 height 13
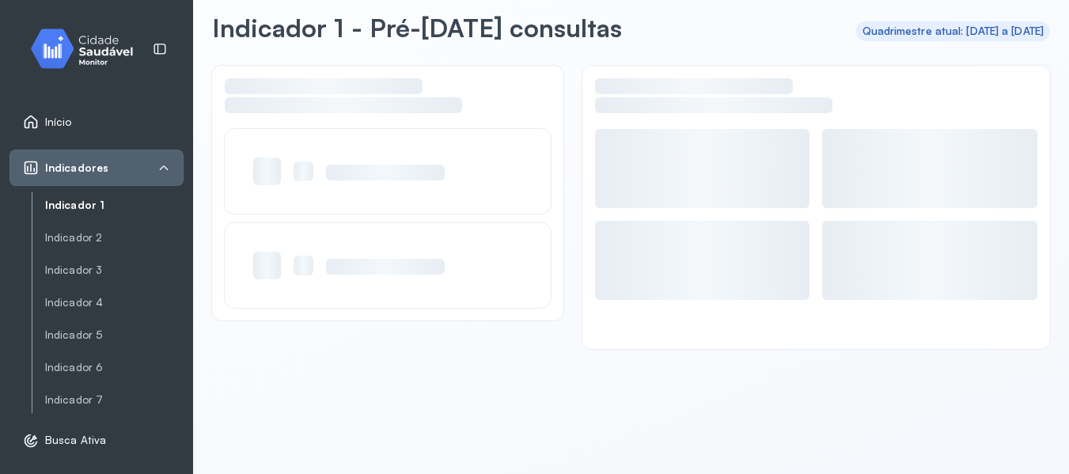
scroll to position [71, 0]
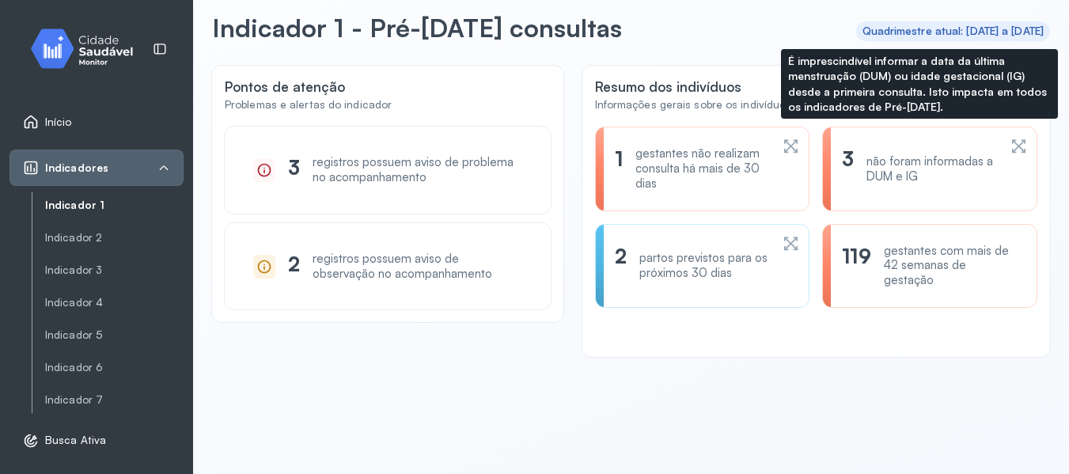
click at [917, 170] on div "não foram informadas a DUM e IG" at bounding box center [932, 169] width 131 height 30
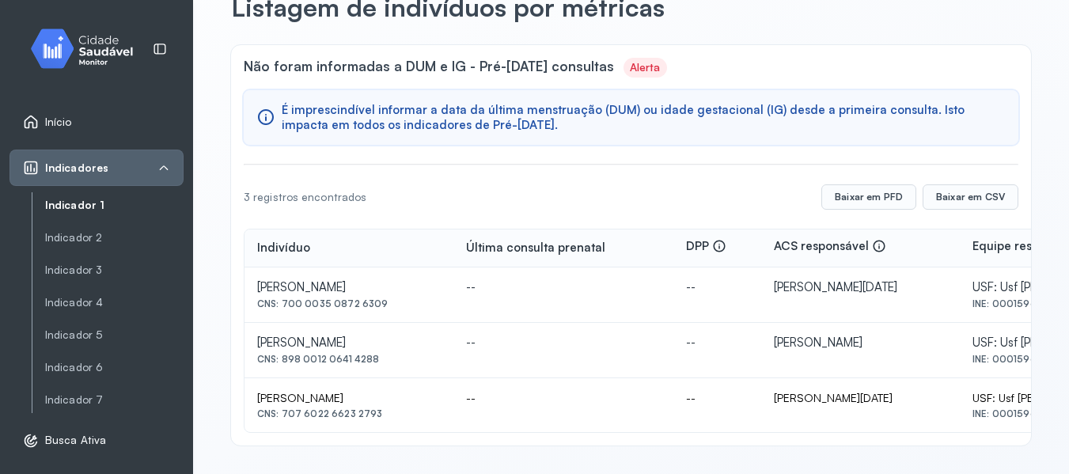
scroll to position [79, 0]
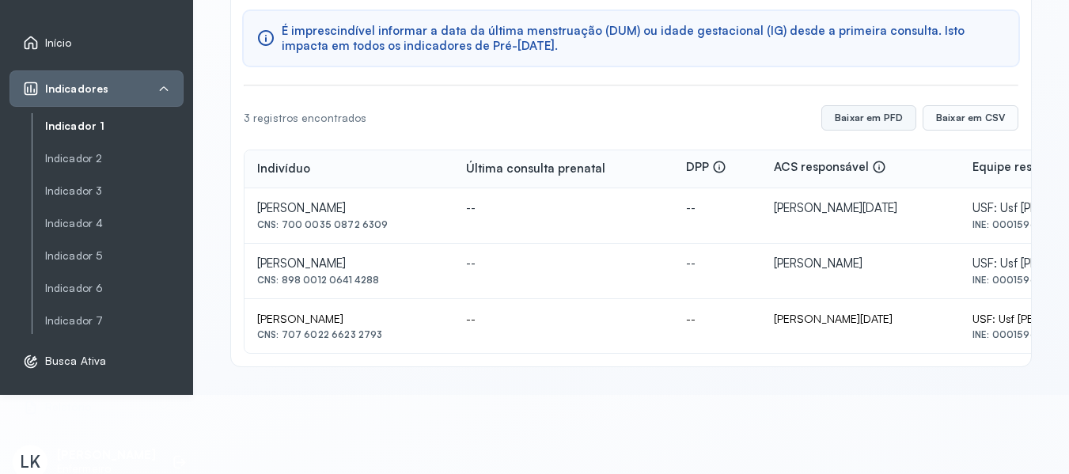
click at [879, 120] on button "Baixar em PFD" at bounding box center [869, 117] width 95 height 25
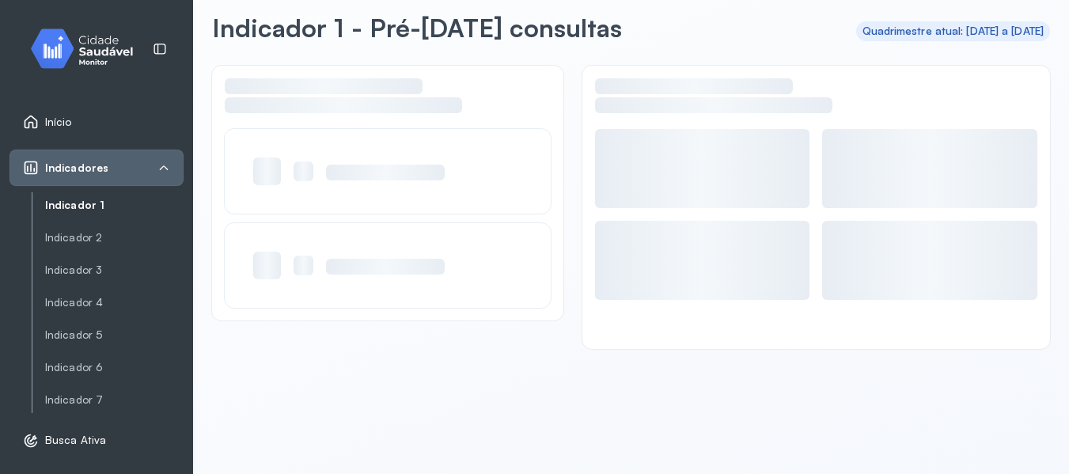
scroll to position [71, 0]
click at [129, 193] on div "Indicador 1 Indicador 2 Indicador 3 Indicador 4 Indicador 5 Indicador 6 Indicad…" at bounding box center [108, 302] width 152 height 220
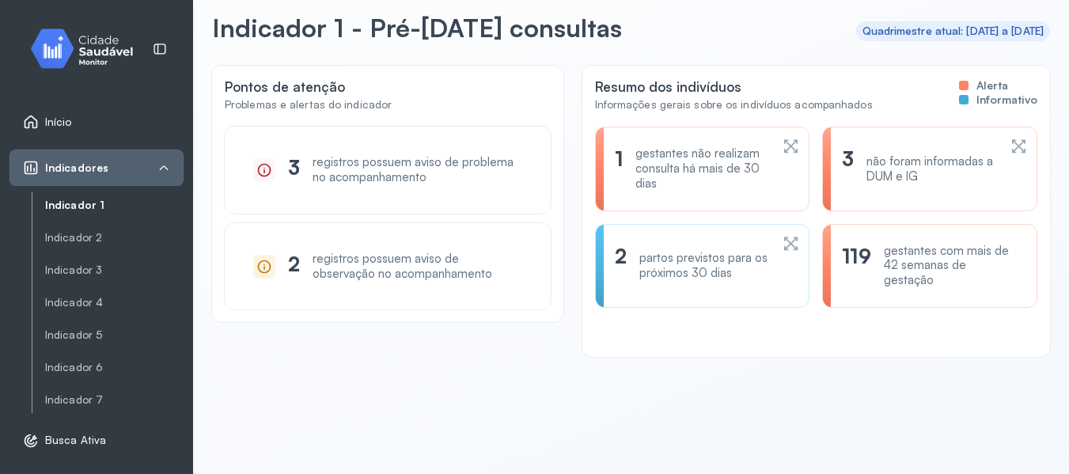
click at [93, 209] on link "Indicador 1" at bounding box center [114, 205] width 139 height 13
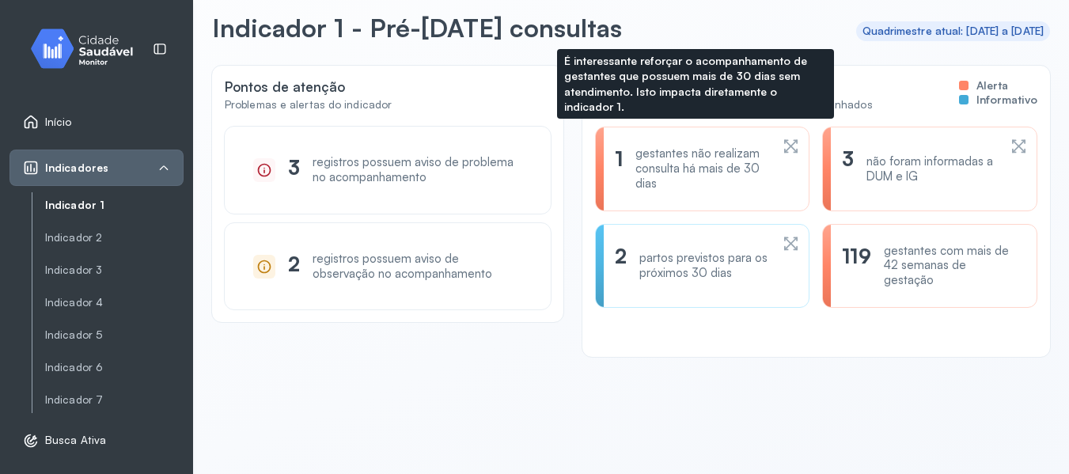
click at [697, 164] on div "gestantes não realizam consulta há mais de 30 dias" at bounding box center [703, 168] width 135 height 44
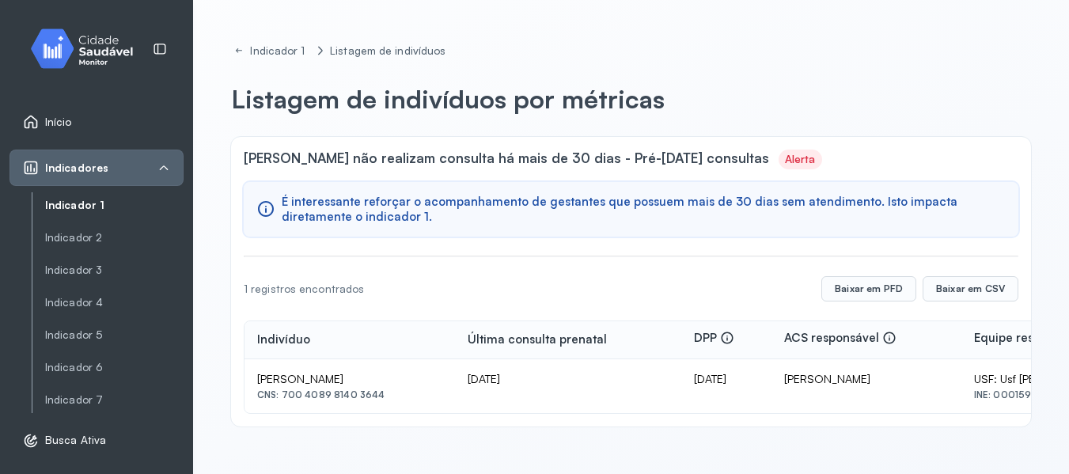
scroll to position [79, 0]
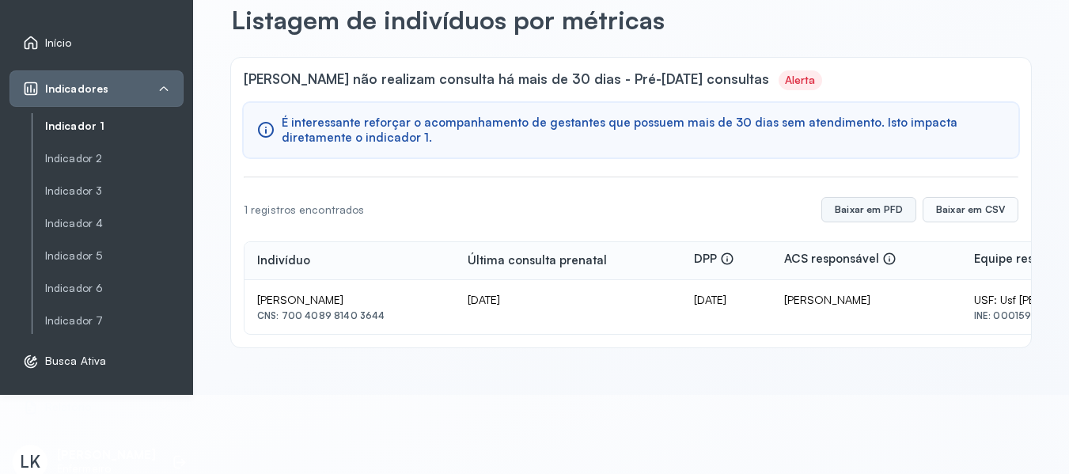
click at [870, 215] on button "Baixar em PFD" at bounding box center [869, 209] width 95 height 25
click at [95, 127] on link "Indicador 1" at bounding box center [114, 126] width 139 height 13
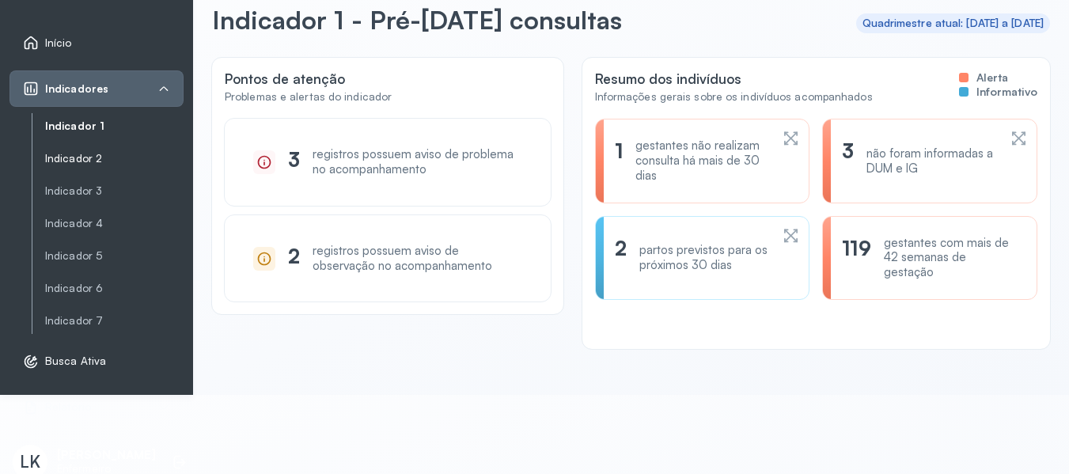
click at [109, 160] on link "Indicador 2" at bounding box center [114, 158] width 139 height 13
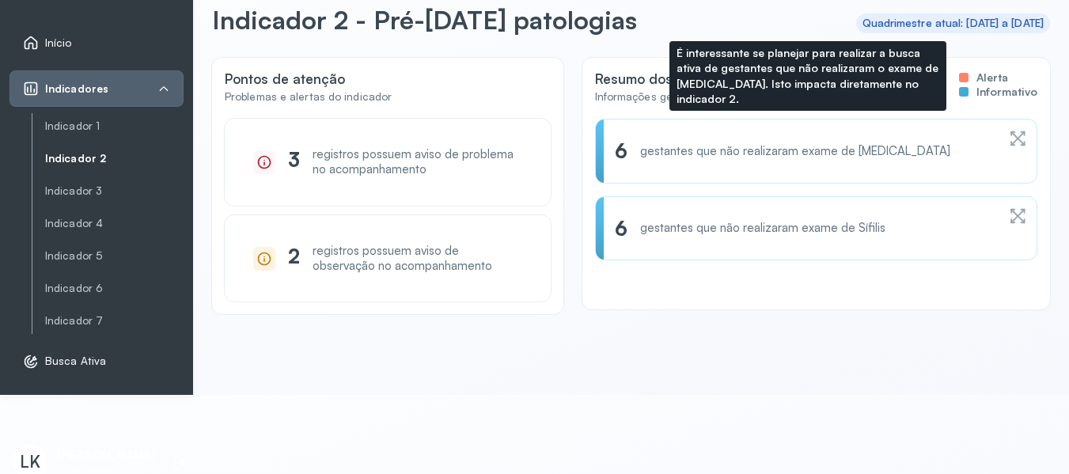
click at [808, 142] on div "6 gestantes que não realizaram exame de [MEDICAL_DATA]" at bounding box center [806, 151] width 382 height 25
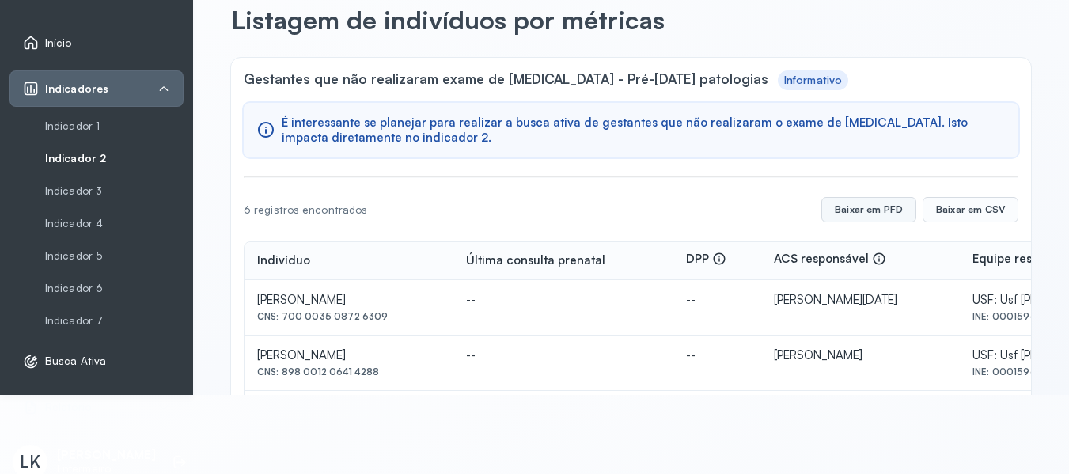
click at [868, 212] on button "Baixar em PFD" at bounding box center [869, 209] width 95 height 25
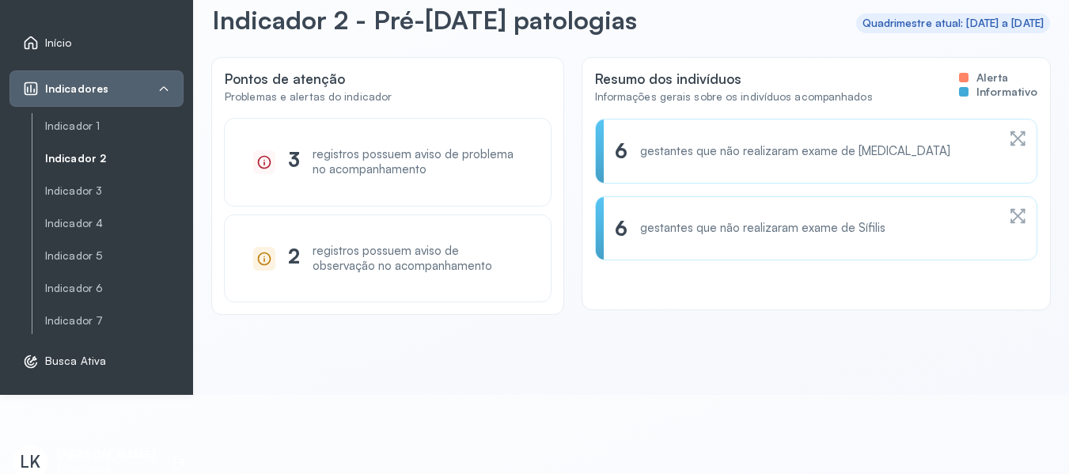
click at [720, 233] on div "gestantes que não realizaram exame de Sífilis" at bounding box center [762, 228] width 245 height 15
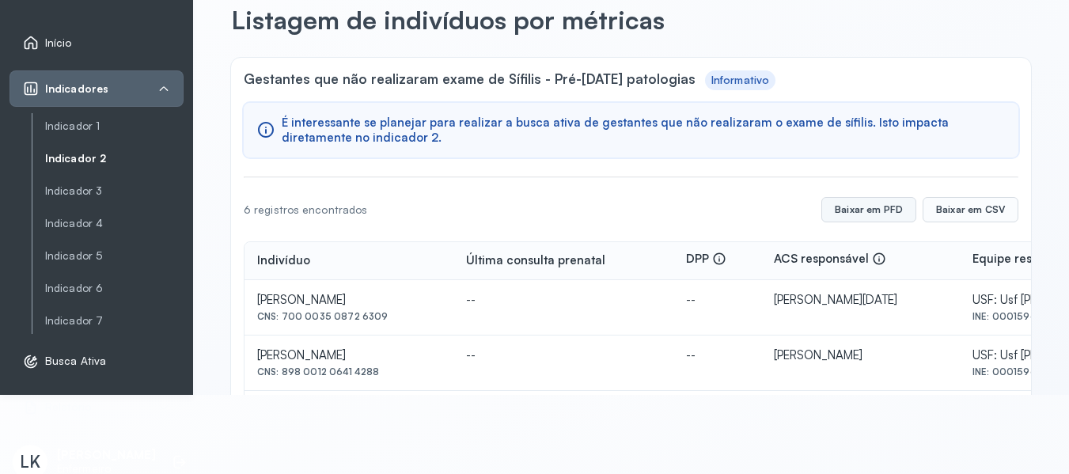
click at [869, 210] on button "Baixar em PFD" at bounding box center [869, 209] width 95 height 25
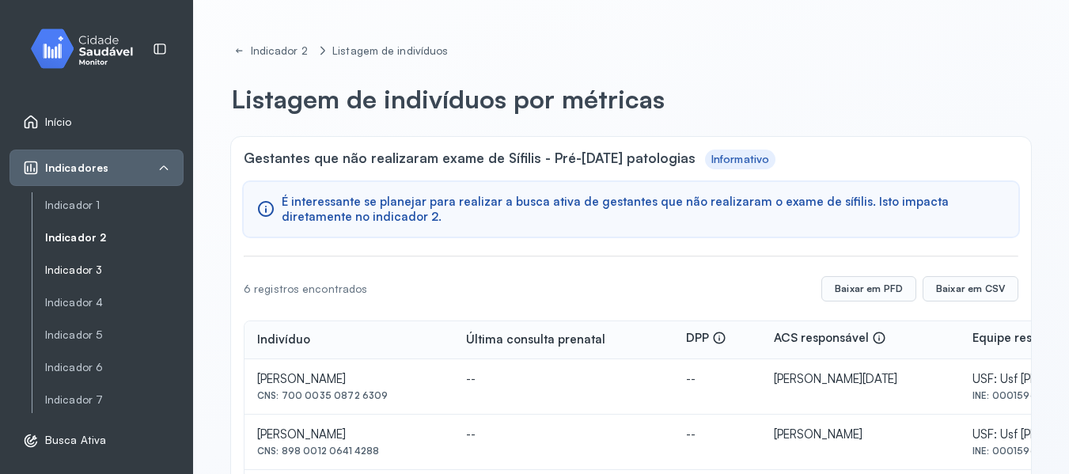
click at [70, 276] on link "Indicador 3" at bounding box center [114, 270] width 139 height 13
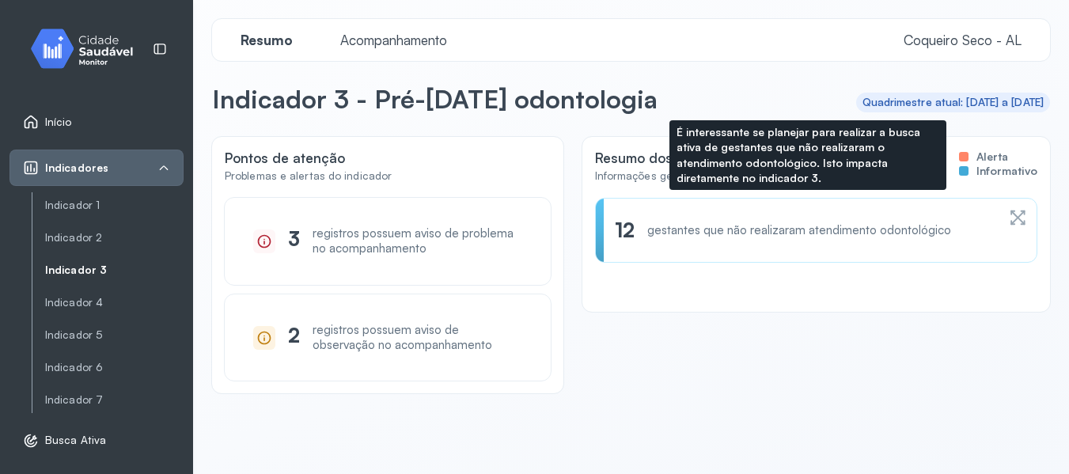
click at [739, 233] on div "gestantes que não realizaram atendimento odontológico" at bounding box center [799, 230] width 304 height 15
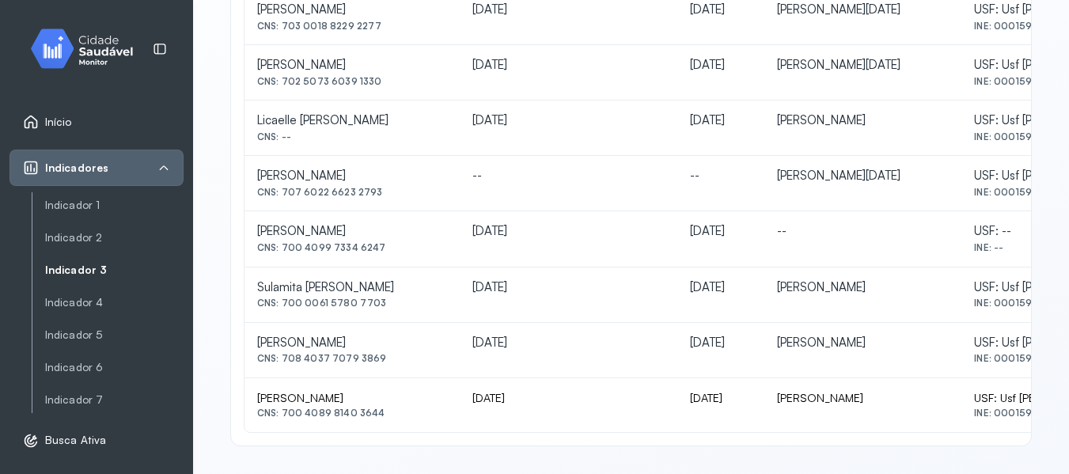
scroll to position [79, 0]
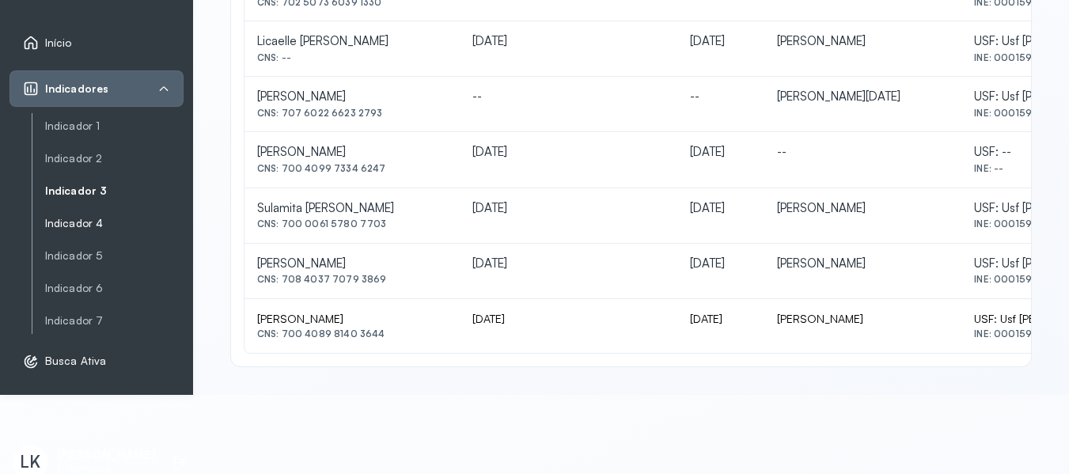
click at [96, 226] on link "Indicador 4" at bounding box center [114, 223] width 139 height 13
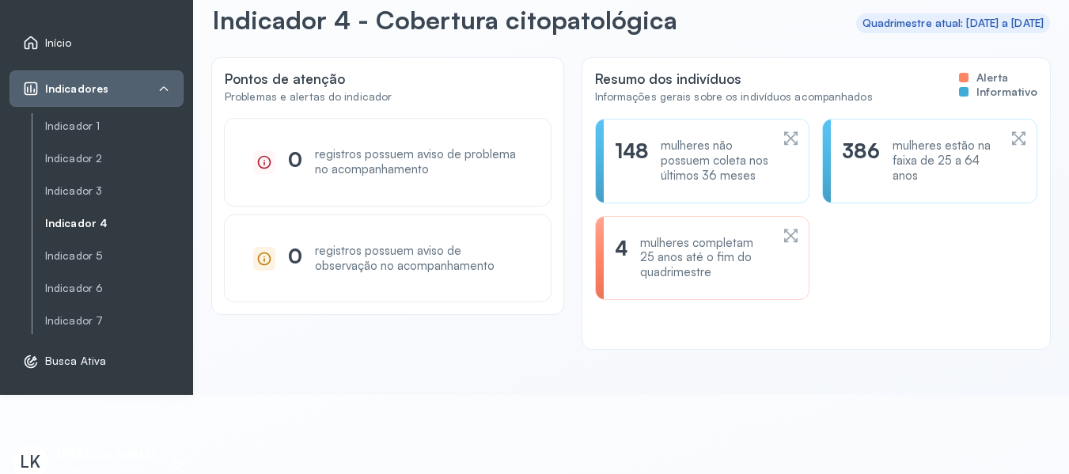
click at [723, 177] on div "mulheres não possuem coleta nos últimos 36 meses" at bounding box center [715, 161] width 109 height 44
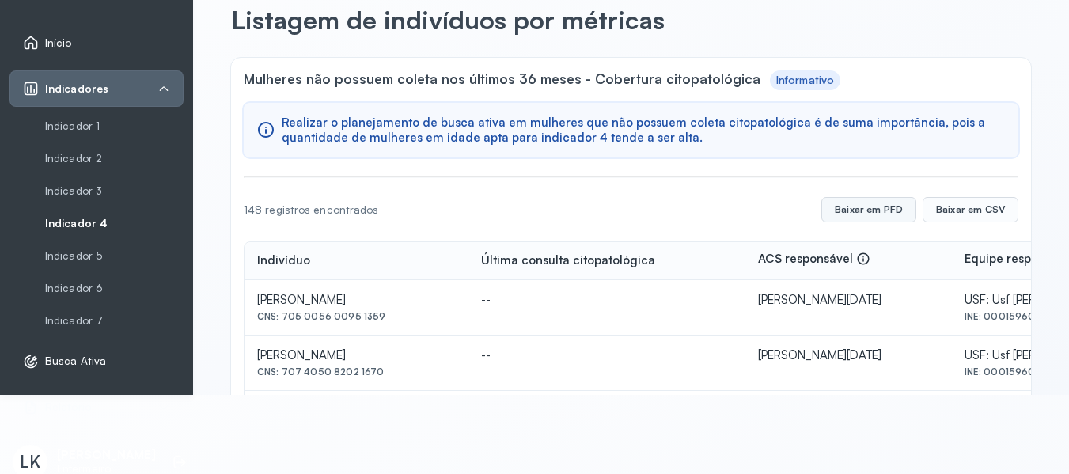
click at [869, 209] on button "Baixar em PFD" at bounding box center [869, 209] width 95 height 25
click at [107, 284] on link "Indicador 6" at bounding box center [114, 288] width 139 height 13
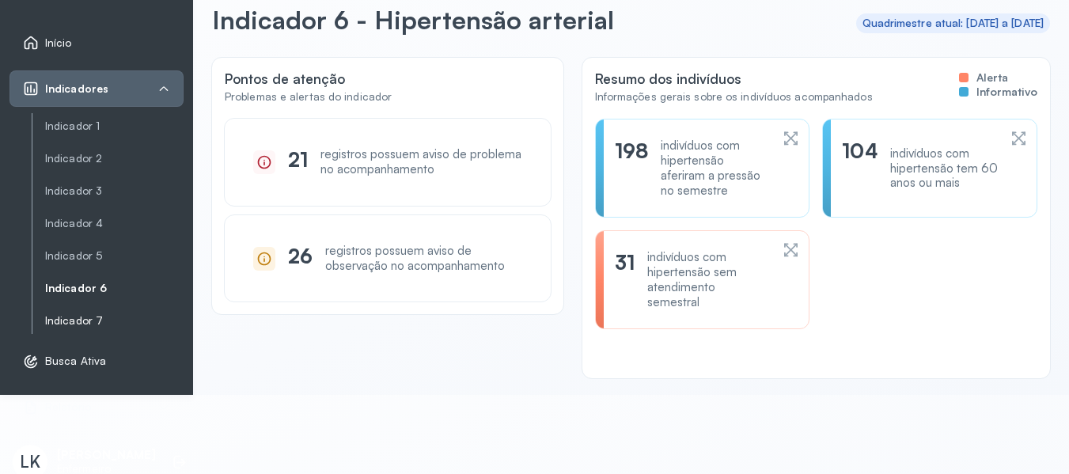
click at [65, 313] on link "Indicador 7" at bounding box center [114, 321] width 139 height 20
click at [74, 322] on link "Indicador 7" at bounding box center [114, 320] width 139 height 13
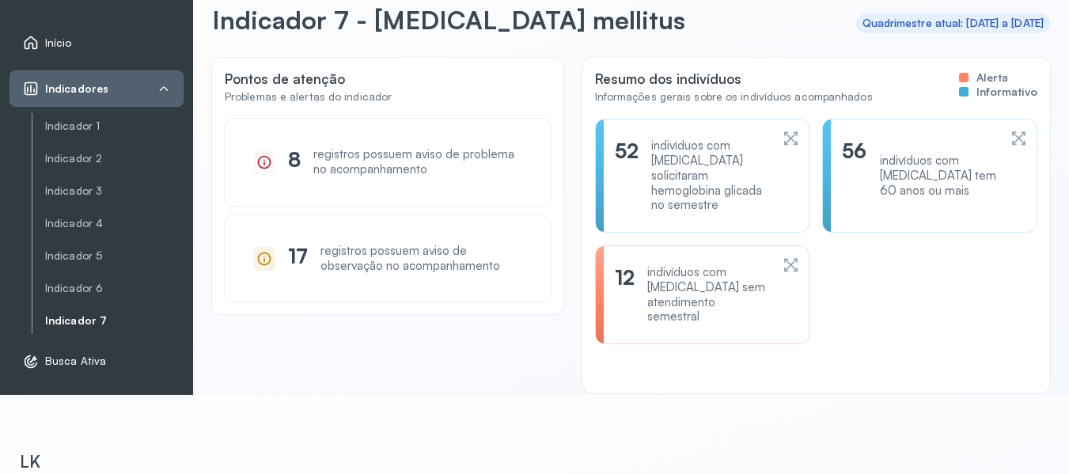
click at [74, 44] on link "Início" at bounding box center [96, 43] width 147 height 16
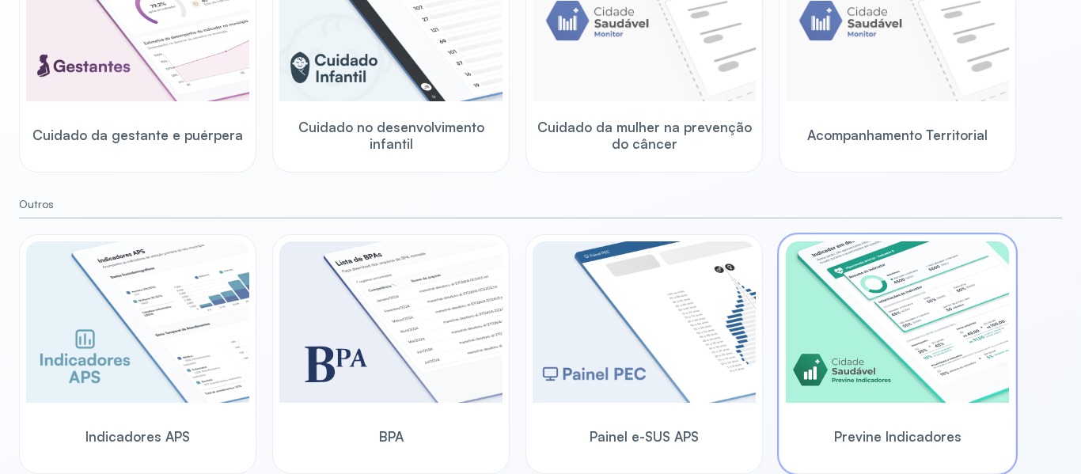
click at [885, 324] on img at bounding box center [897, 321] width 223 height 161
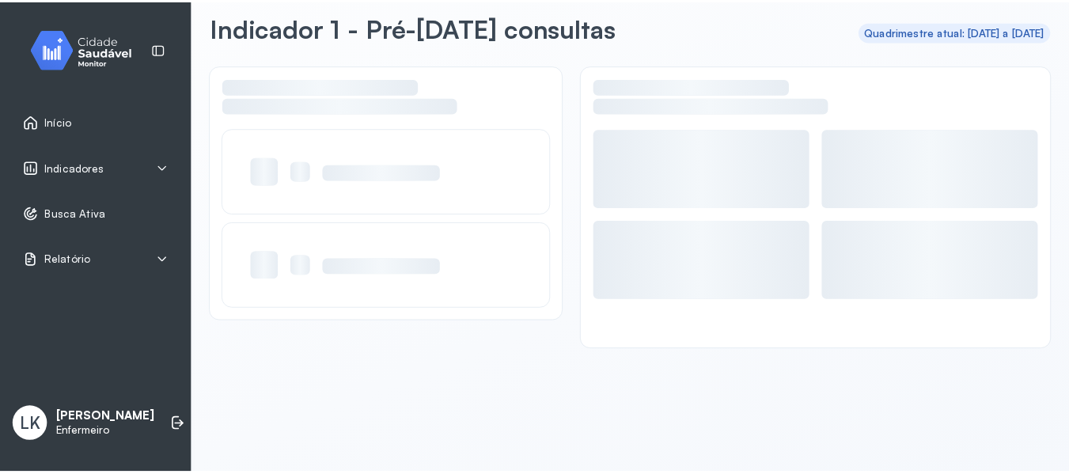
scroll to position [71, 0]
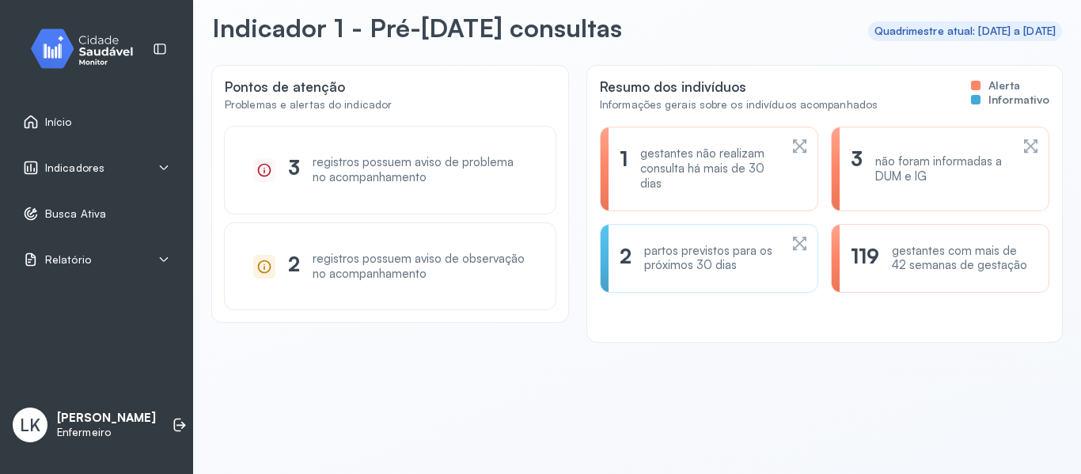
click at [116, 166] on div "Indicadores" at bounding box center [96, 168] width 147 height 16
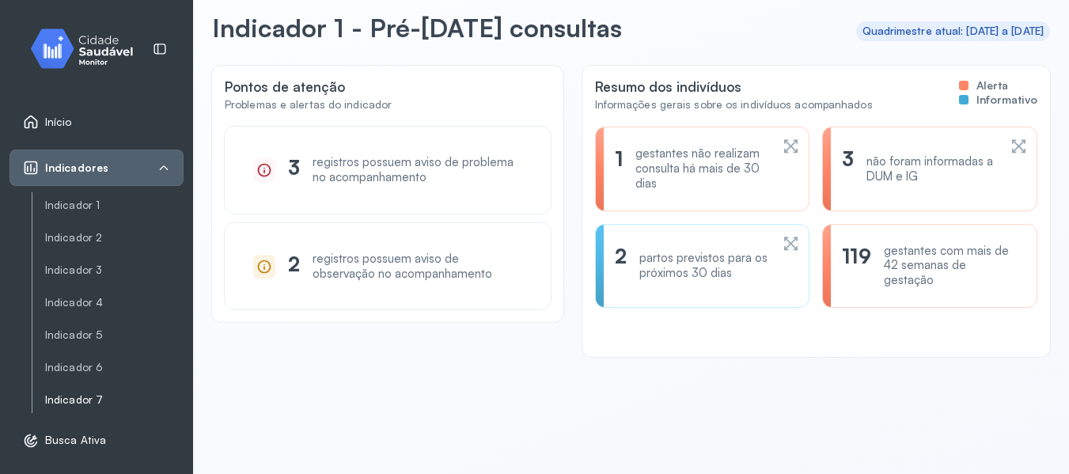
click at [88, 402] on link "Indicador 7" at bounding box center [114, 399] width 139 height 13
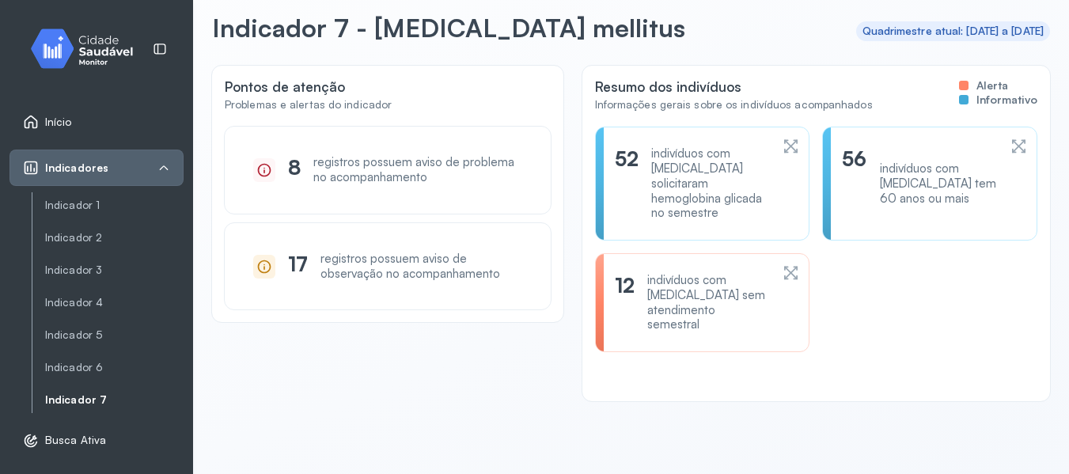
click at [681, 295] on div "indivíduos com [MEDICAL_DATA] sem atendimento semestral" at bounding box center [708, 302] width 123 height 59
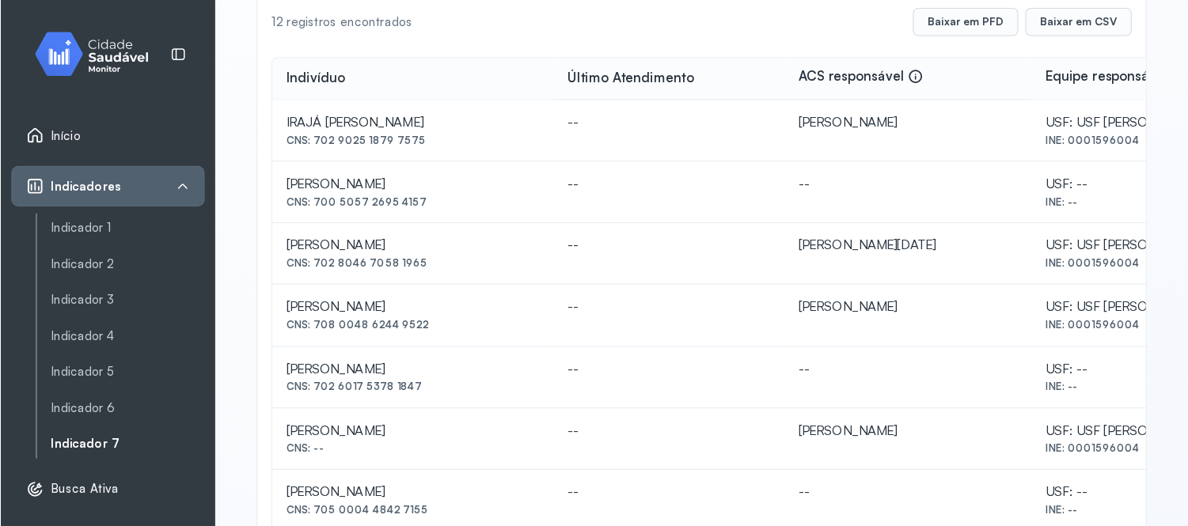
scroll to position [269, 0]
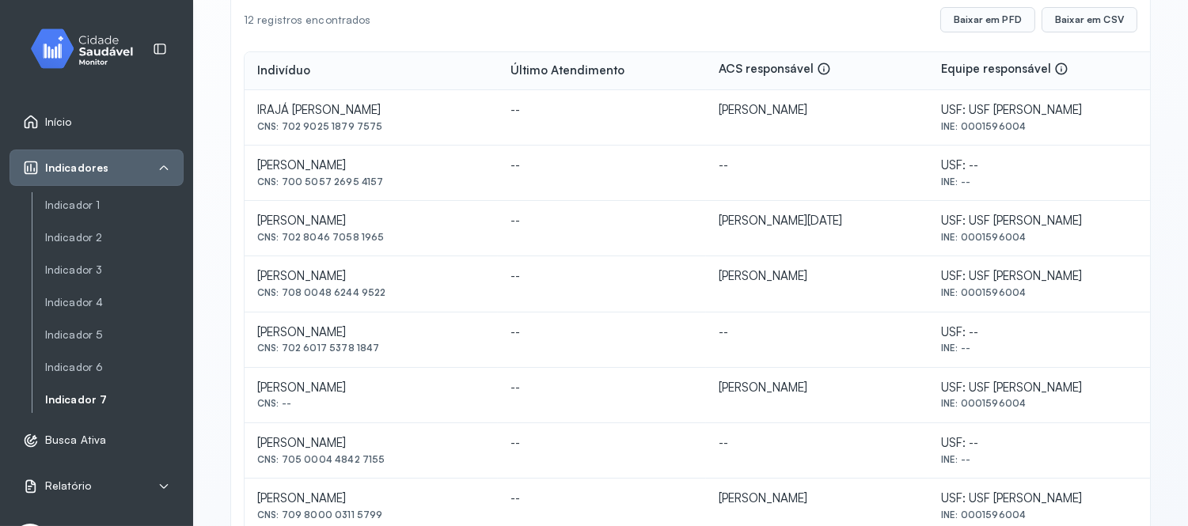
drag, startPoint x: 956, startPoint y: 1, endPoint x: 591, endPoint y: 353, distance: 507.1
click at [591, 353] on td "--" at bounding box center [602, 340] width 208 height 55
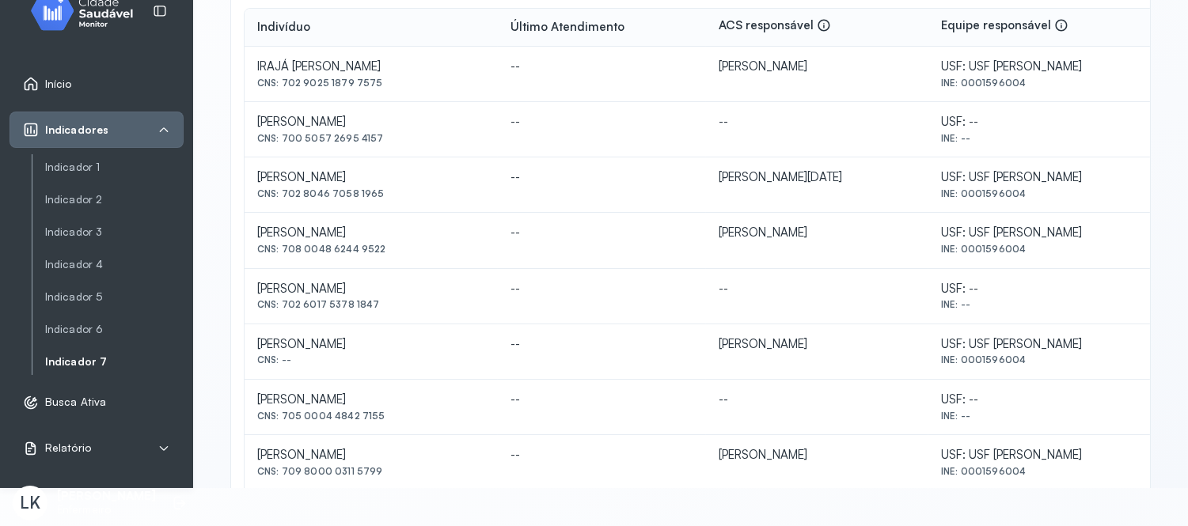
scroll to position [99, 0]
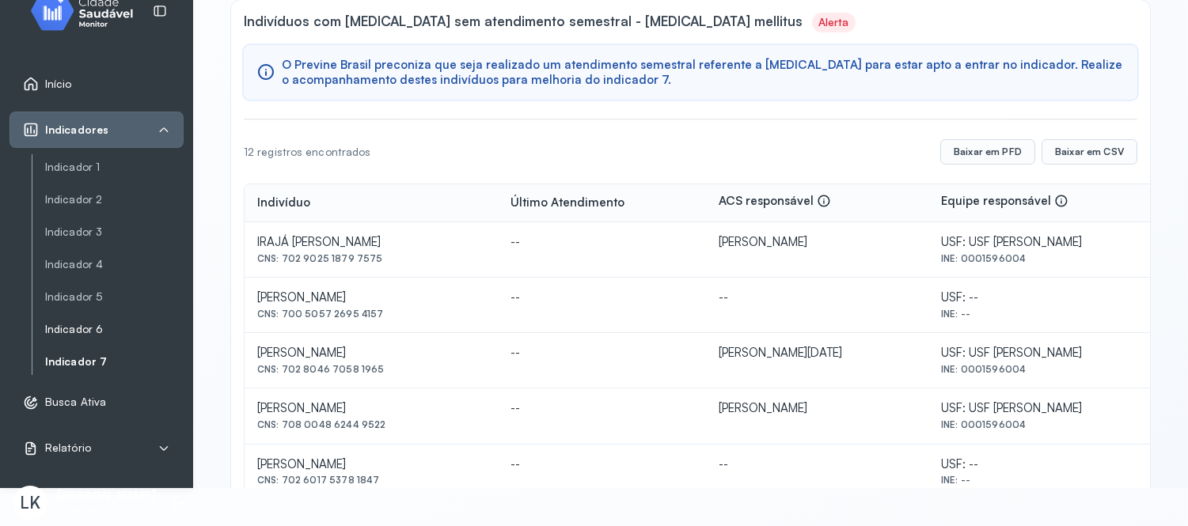
click at [58, 323] on link "Indicador 6" at bounding box center [114, 329] width 139 height 13
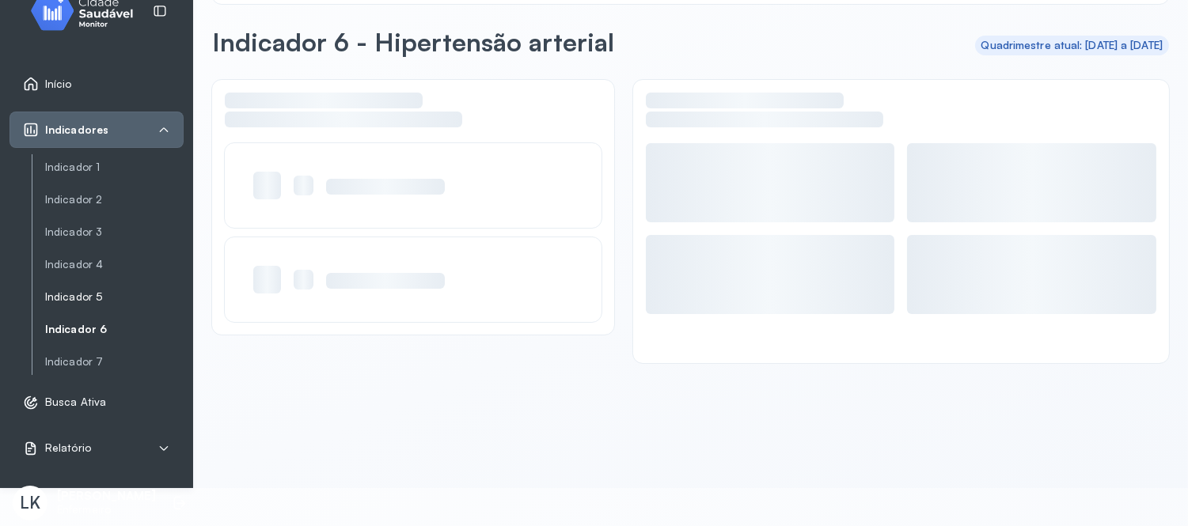
scroll to position [18, 0]
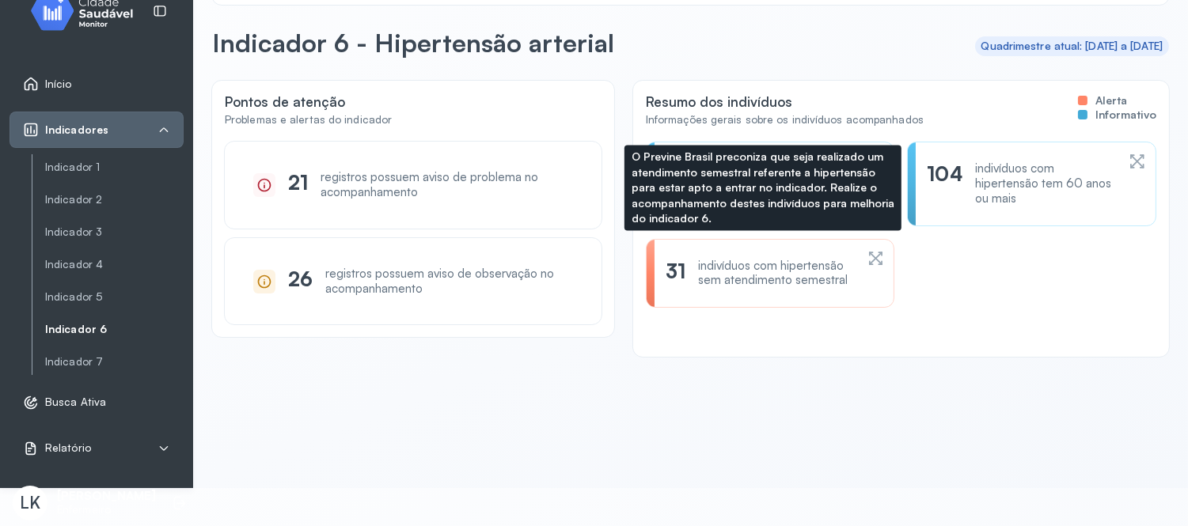
click at [766, 275] on div "indivíduos com hipertensão sem atendimento semestral" at bounding box center [776, 274] width 157 height 30
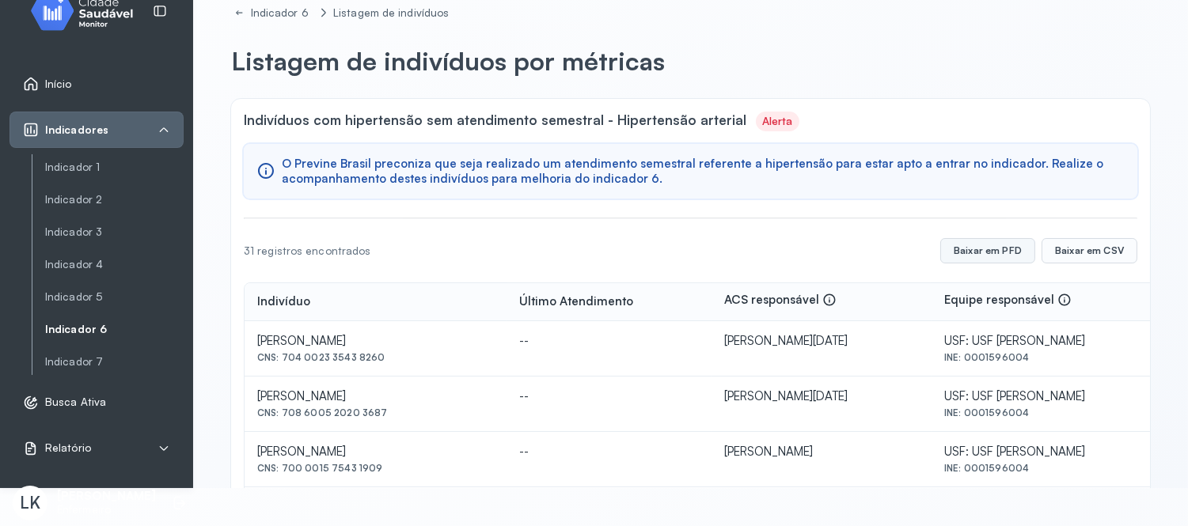
click at [970, 255] on button "Baixar em PFD" at bounding box center [987, 250] width 95 height 25
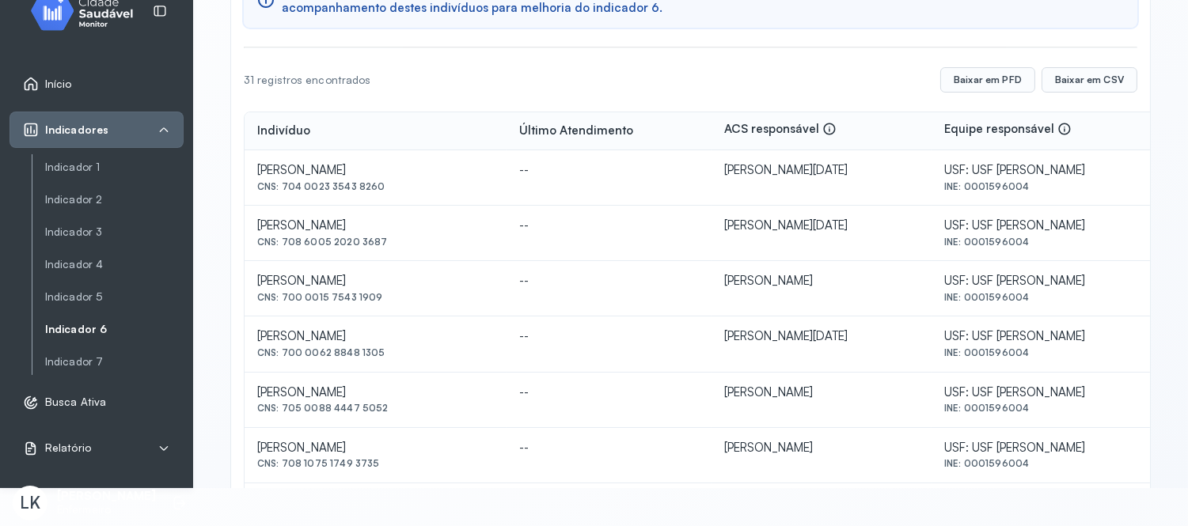
scroll to position [176, 0]
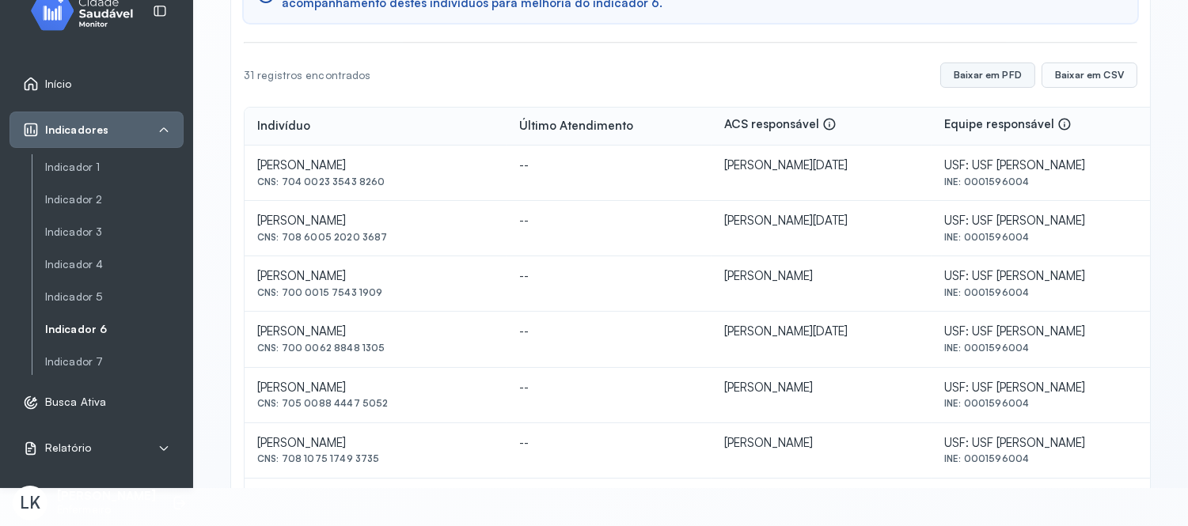
click at [990, 78] on button "Baixar em PFD" at bounding box center [987, 75] width 95 height 25
